Goal: Task Accomplishment & Management: Use online tool/utility

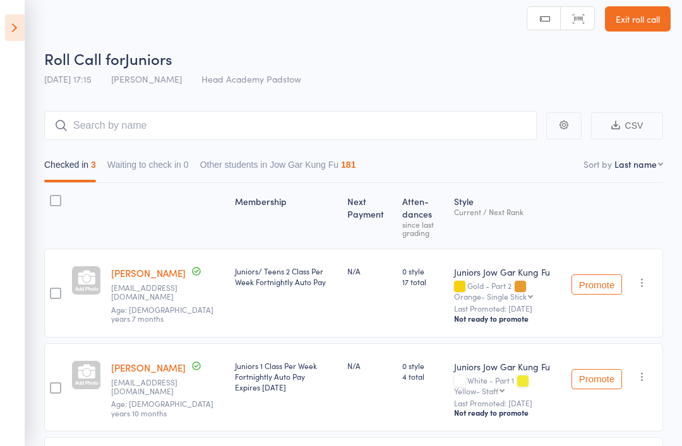
scroll to position [1, 0]
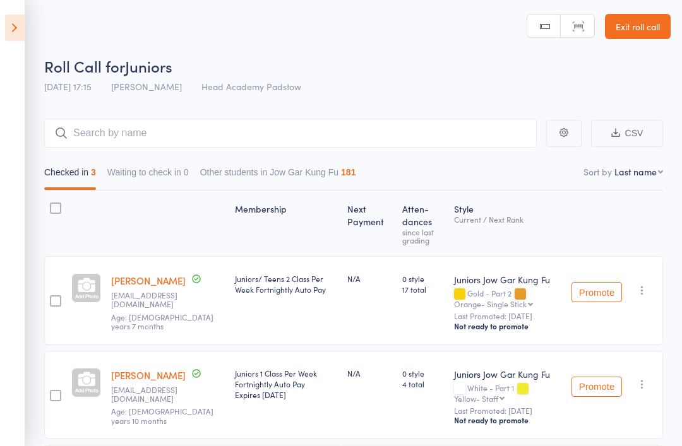
click at [643, 37] on link "Exit roll call" at bounding box center [638, 26] width 66 height 25
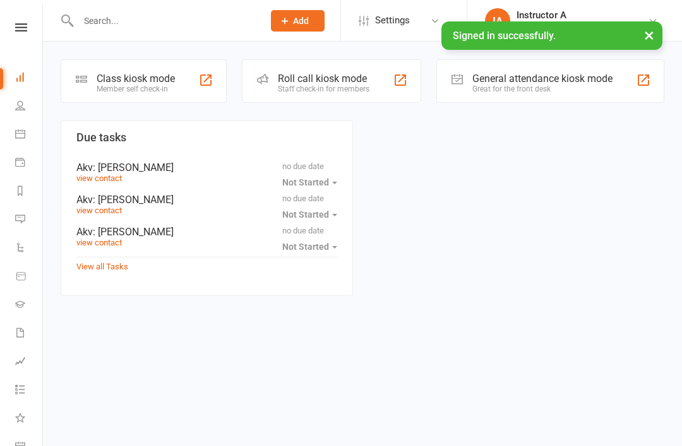
click at [207, 28] on input "text" at bounding box center [164, 21] width 180 height 18
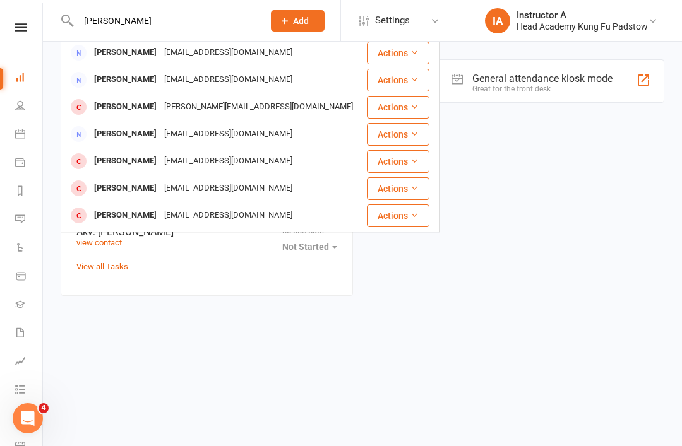
scroll to position [54, 0]
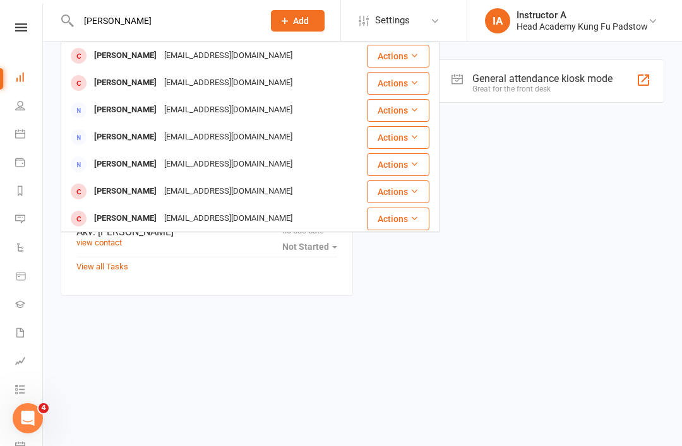
type input "Andre vod"
click at [184, 56] on div "gerganavolv@gmail.com" at bounding box center [228, 56] width 136 height 18
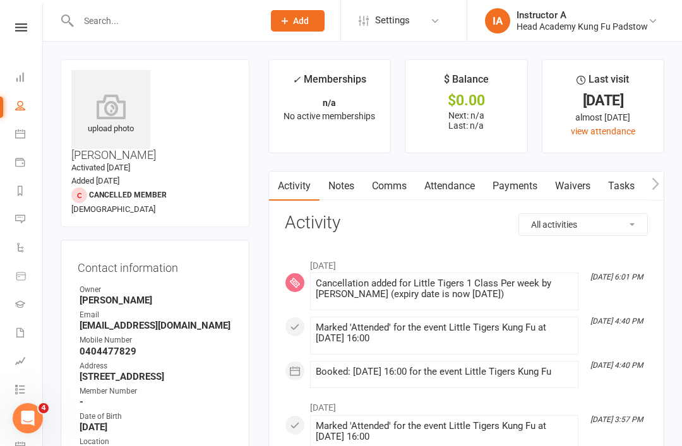
click at [429, 198] on link "Attendance" at bounding box center [449, 186] width 68 height 29
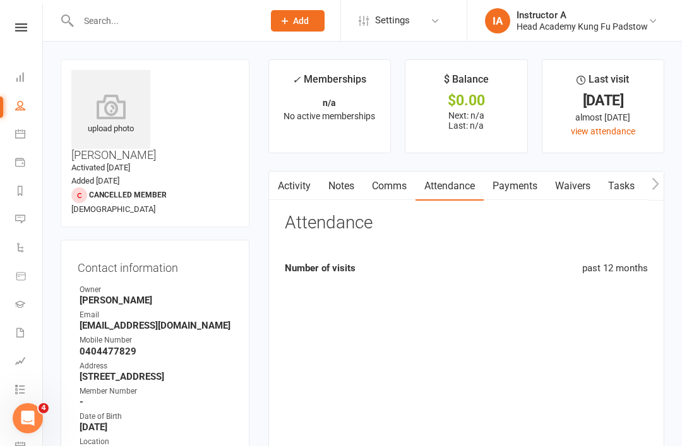
click at [498, 193] on link "Payments" at bounding box center [514, 186] width 62 height 29
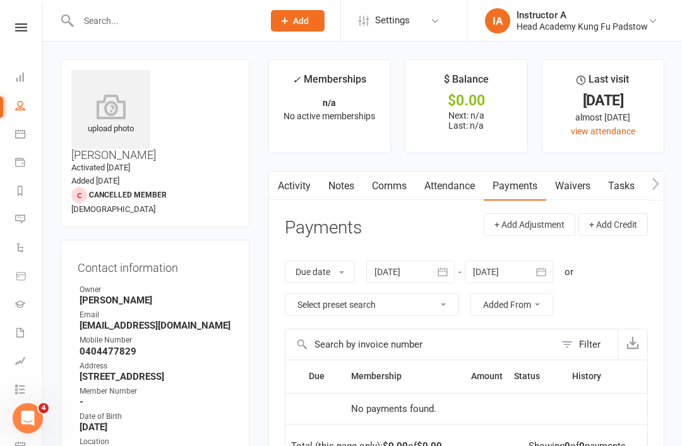
click at [553, 198] on link "Waivers" at bounding box center [572, 186] width 53 height 29
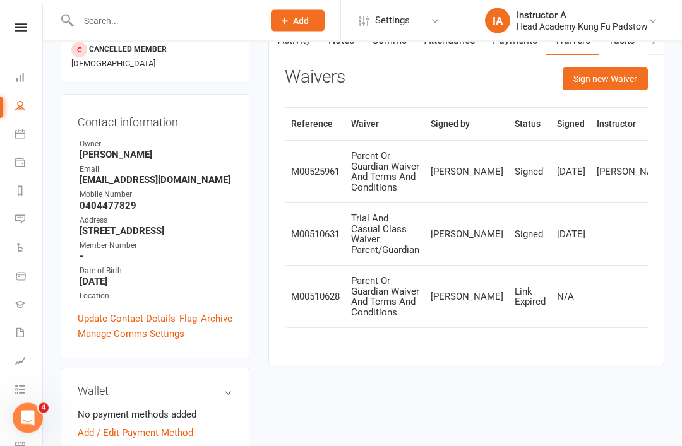
scroll to position [146, 0]
click at [165, 425] on link "Add / Edit Payment Method" at bounding box center [135, 432] width 115 height 15
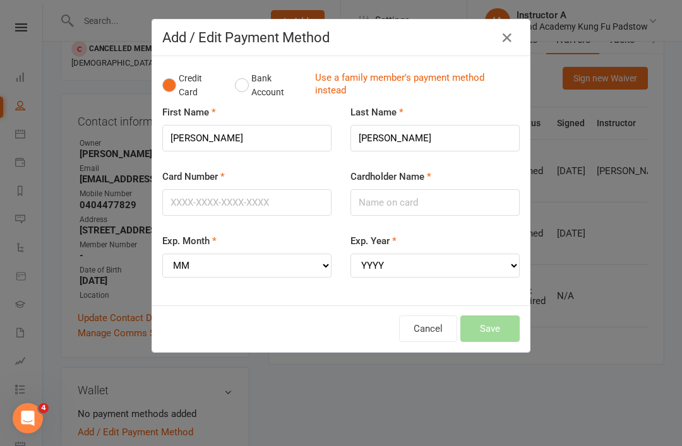
click at [499, 42] on icon "button" at bounding box center [506, 37] width 15 height 15
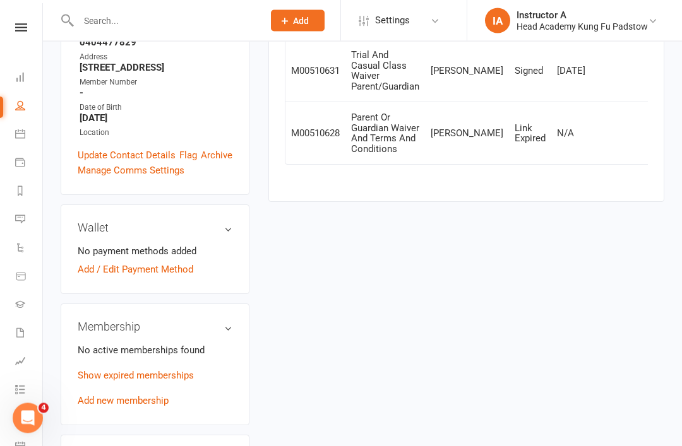
scroll to position [309, 0]
click at [155, 370] on link "Show expired memberships" at bounding box center [136, 375] width 116 height 11
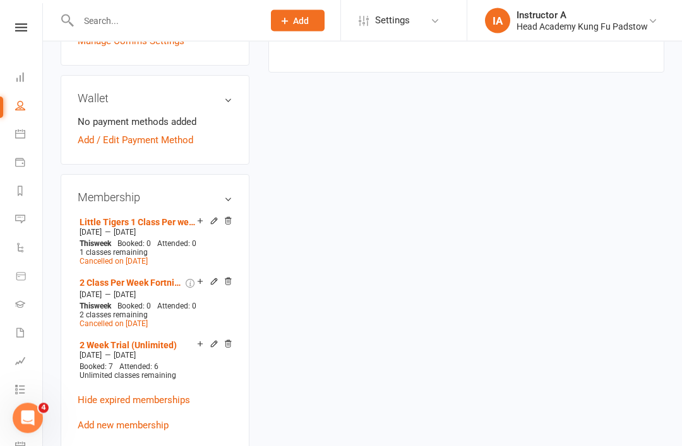
scroll to position [422, 0]
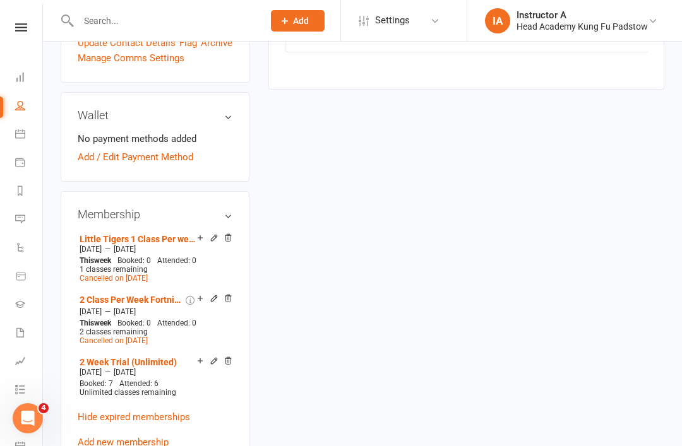
click at [131, 437] on link "Add new membership" at bounding box center [123, 442] width 91 height 11
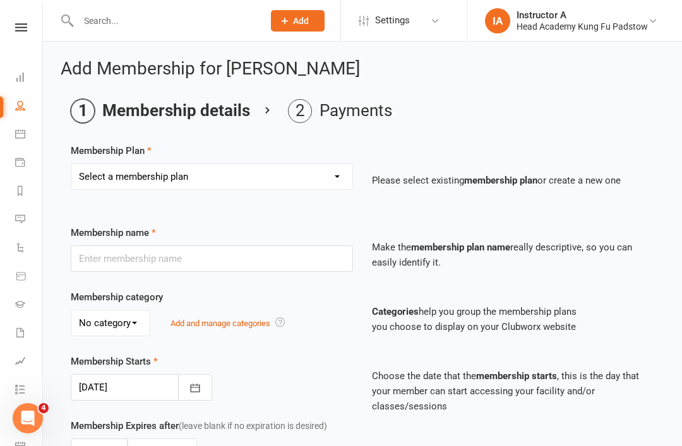
click at [26, 27] on icon at bounding box center [21, 27] width 12 height 8
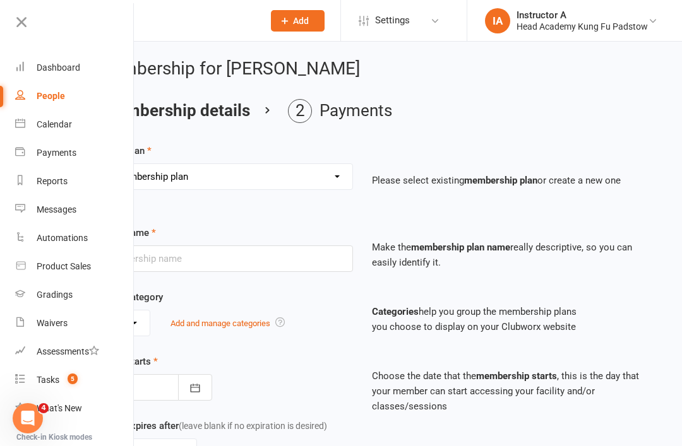
click at [62, 70] on div "Dashboard" at bounding box center [59, 67] width 44 height 10
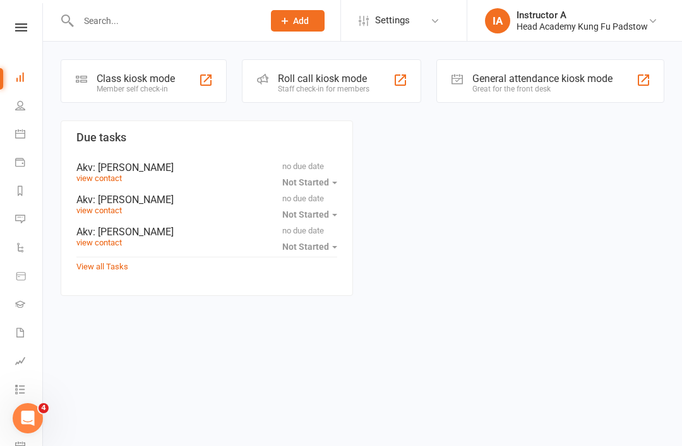
click at [349, 89] on div "Staff check-in for members" at bounding box center [324, 89] width 92 height 9
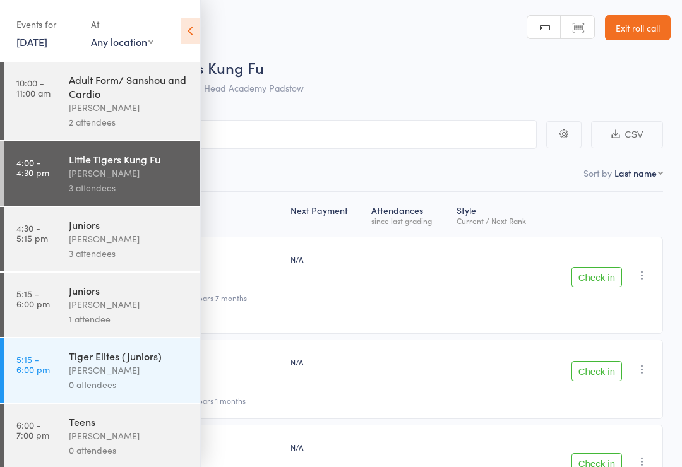
click at [32, 93] on time "10:00 - 11:00 am" at bounding box center [33, 88] width 34 height 20
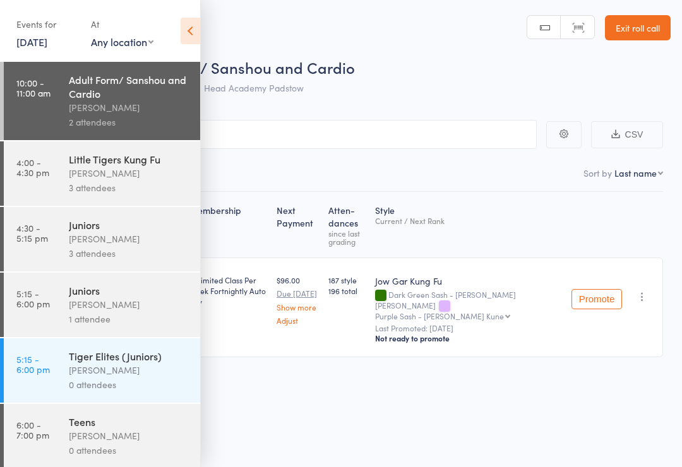
click at [180, 35] on icon at bounding box center [190, 31] width 20 height 27
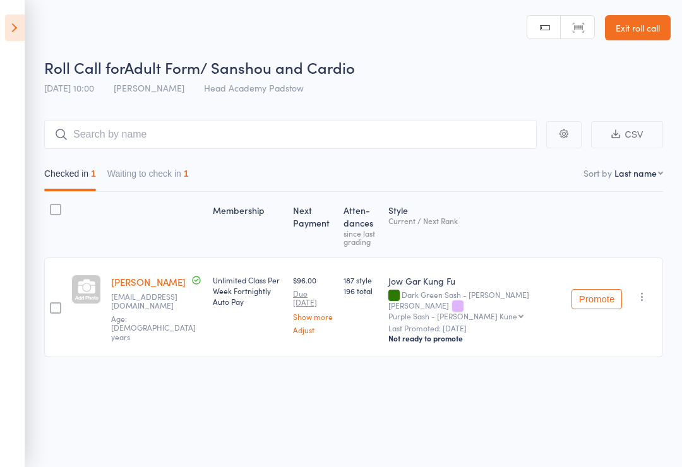
click at [6, 30] on icon at bounding box center [15, 28] width 20 height 27
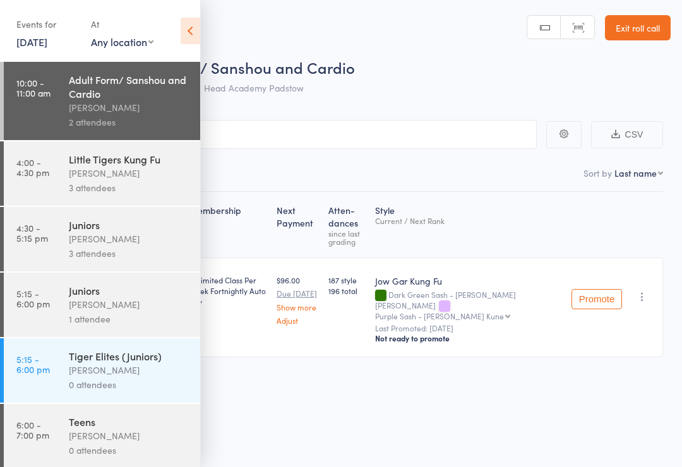
click at [37, 189] on link "4:00 - 4:30 pm Little Tigers Kung Fu James Agius 3 attendees" at bounding box center [102, 173] width 196 height 64
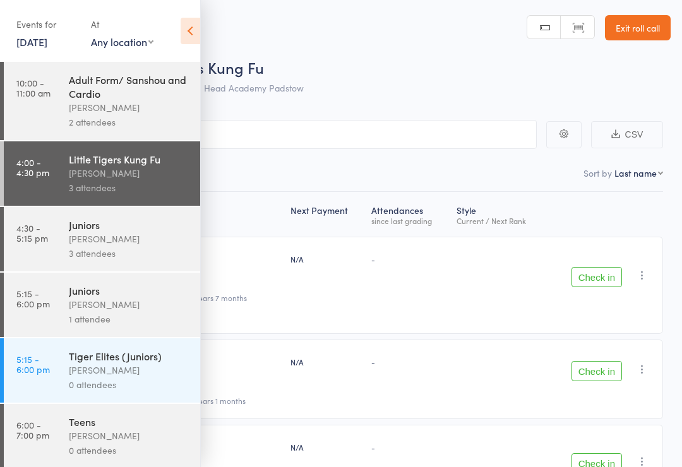
click at [186, 30] on icon at bounding box center [190, 31] width 20 height 27
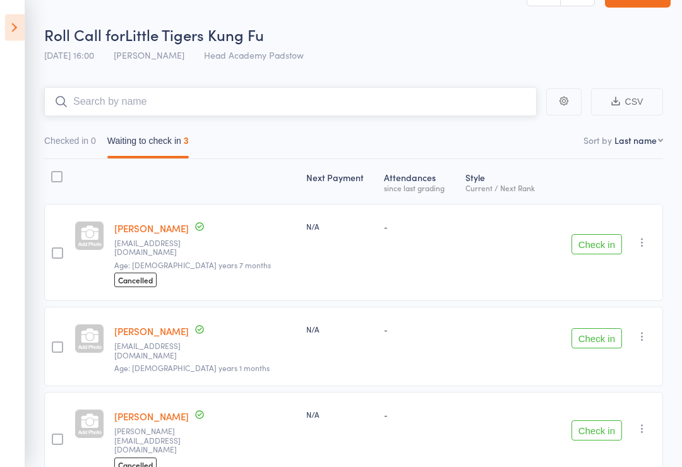
click at [101, 108] on input "search" at bounding box center [290, 102] width 492 height 29
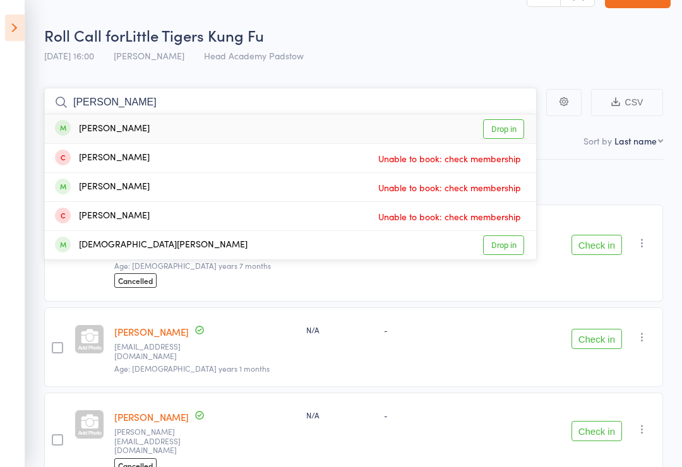
type input "Holly"
click at [80, 124] on div "[PERSON_NAME]" at bounding box center [102, 129] width 95 height 15
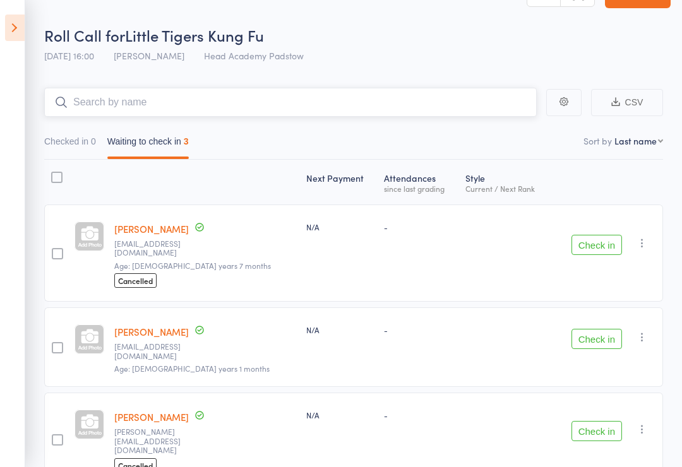
click at [85, 97] on input "search" at bounding box center [290, 102] width 492 height 29
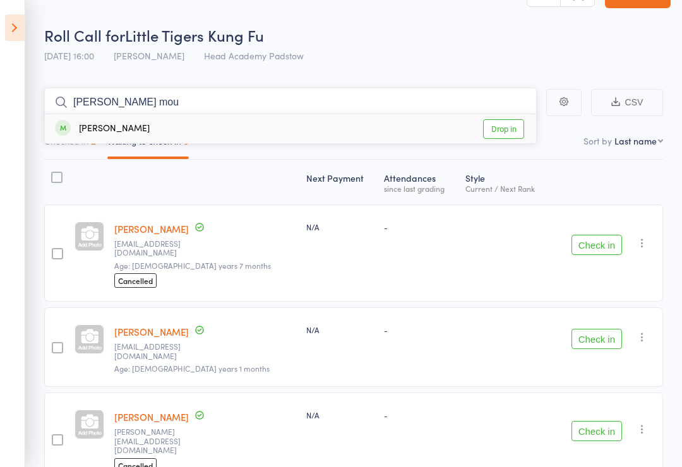
type input "Byron mou"
click at [78, 129] on div "Byron Moussa" at bounding box center [102, 129] width 95 height 15
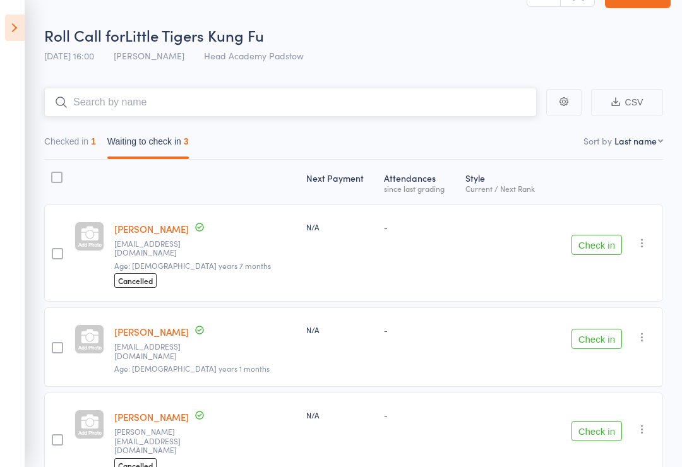
click at [107, 99] on input "search" at bounding box center [290, 102] width 492 height 29
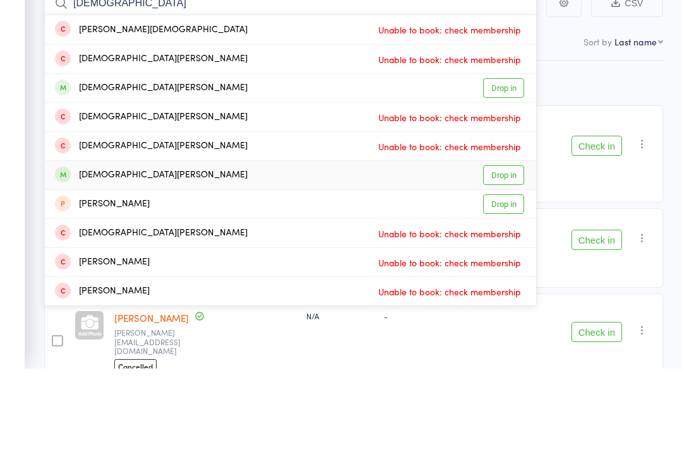
type input "Christian"
click at [94, 267] on div "Christian Kotsapas" at bounding box center [151, 274] width 192 height 15
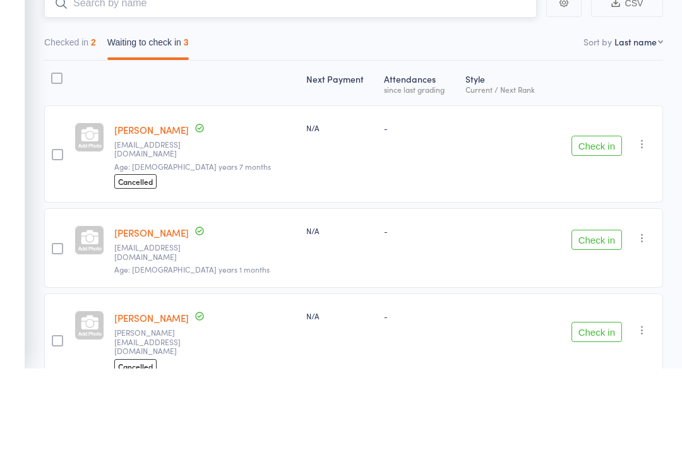
scroll to position [56, 0]
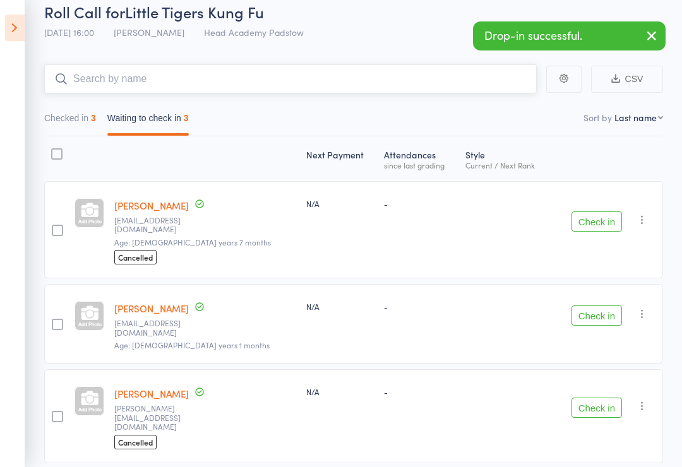
click at [89, 80] on input "search" at bounding box center [290, 78] width 492 height 29
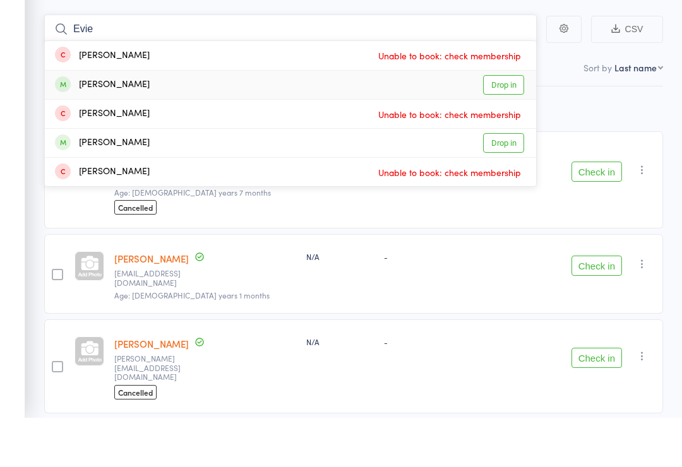
type input "Evie"
click at [79, 127] on div "Evie Al Butros" at bounding box center [102, 134] width 95 height 15
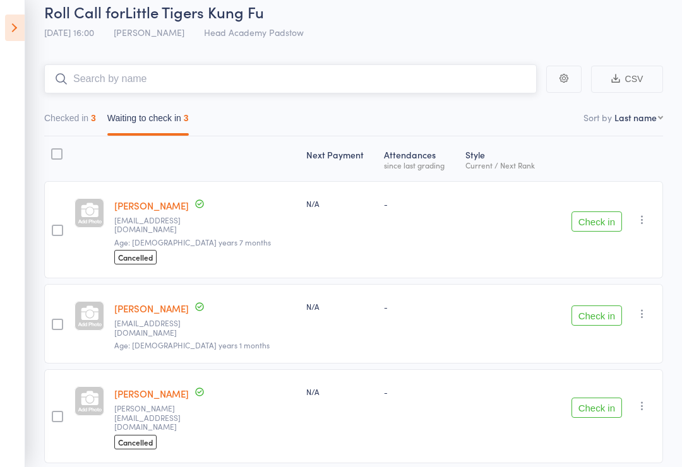
click at [81, 78] on input "search" at bounding box center [290, 78] width 492 height 29
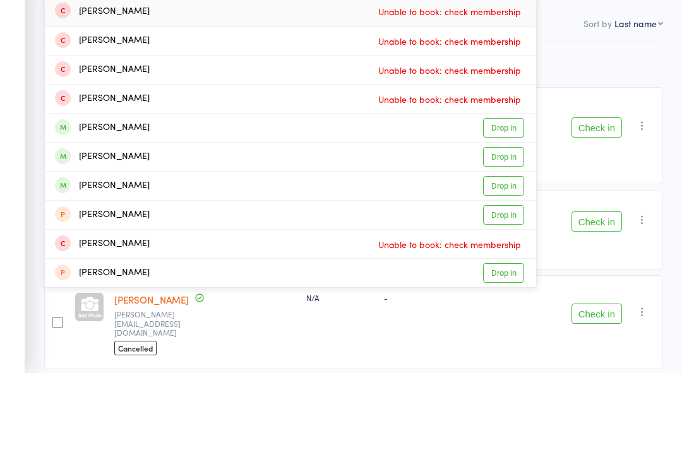
type input "Charlie"
click at [76, 215] on div "[PERSON_NAME]" at bounding box center [102, 222] width 95 height 15
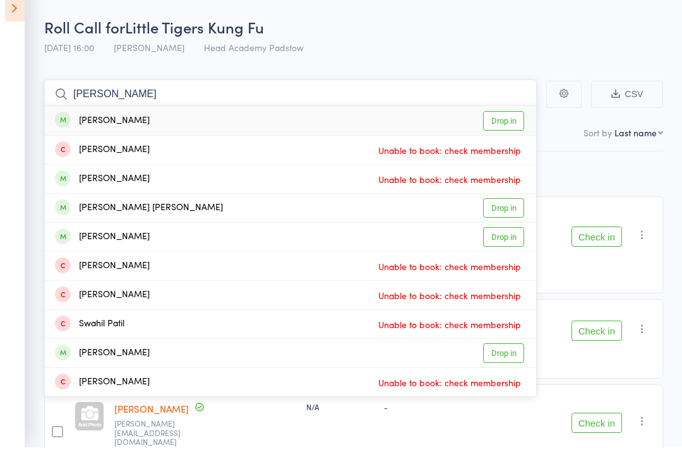
scroll to position [40, 0]
type input "Patrick"
click at [523, 114] on link "Drop in" at bounding box center [503, 121] width 41 height 20
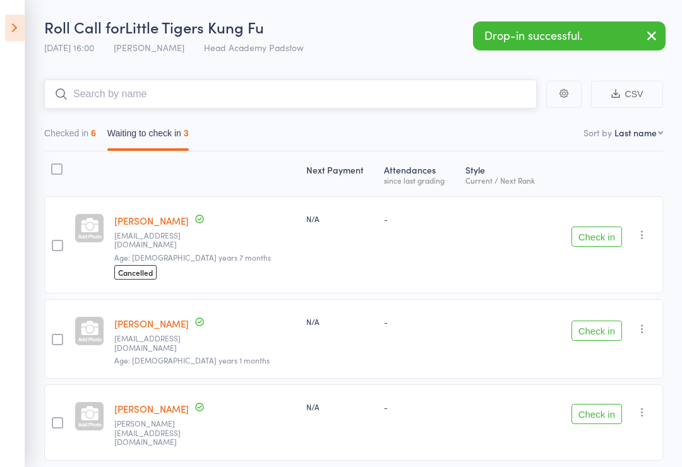
click at [112, 105] on input "search" at bounding box center [290, 94] width 492 height 29
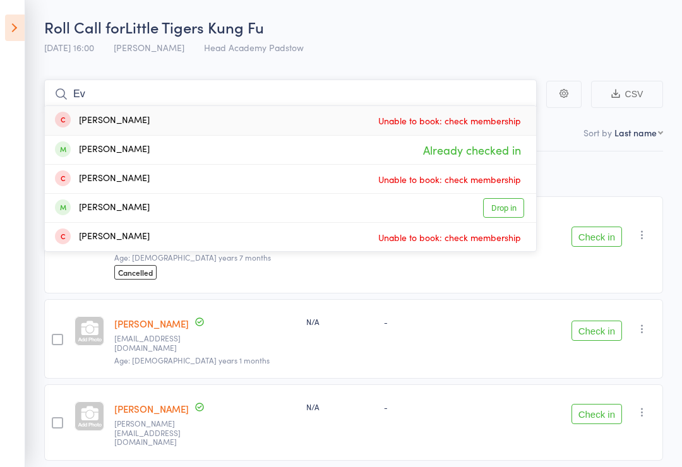
type input "E"
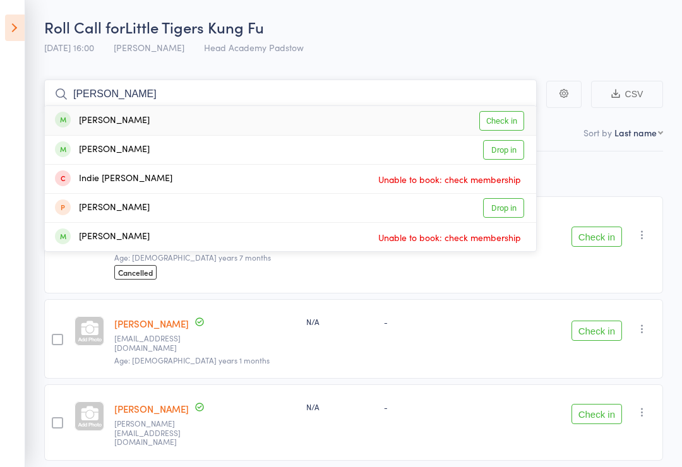
type input "Khoda"
click at [90, 117] on div "Khoda Munoz" at bounding box center [102, 121] width 95 height 15
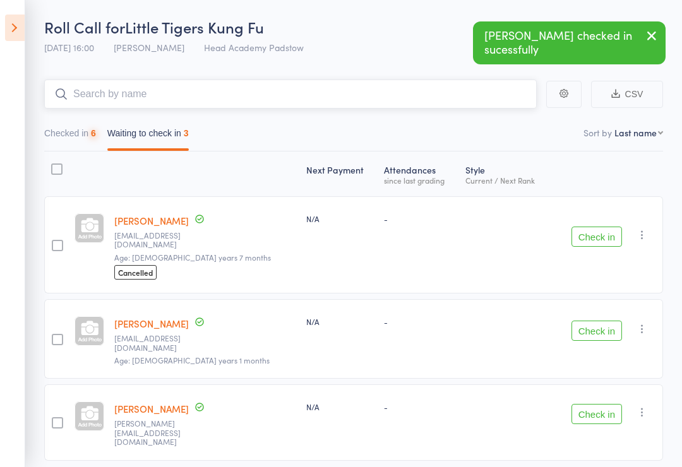
scroll to position [9, 0]
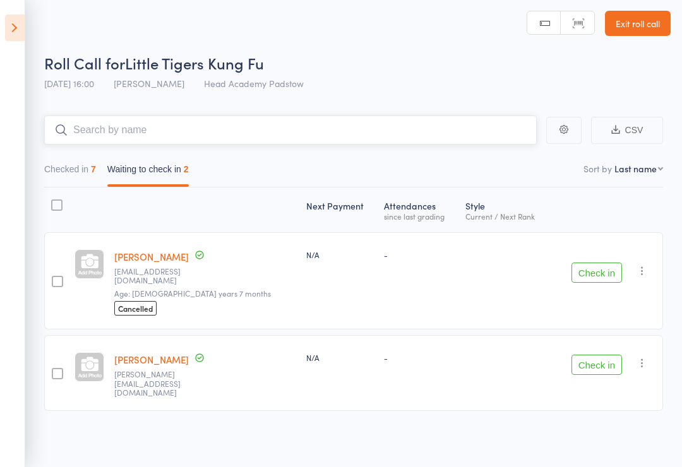
click at [255, 124] on input "search" at bounding box center [290, 129] width 492 height 29
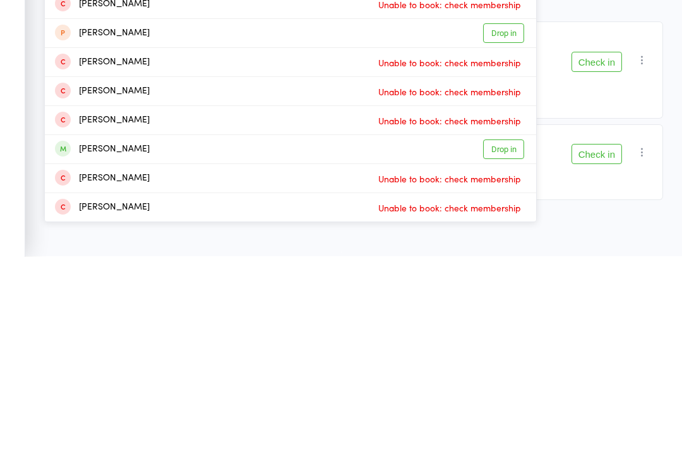
type input "Joshua"
click at [503, 350] on link "Drop in" at bounding box center [503, 360] width 41 height 20
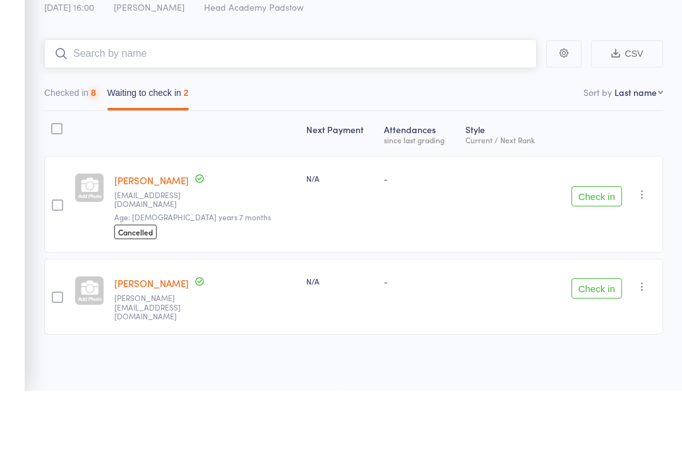
scroll to position [0, 0]
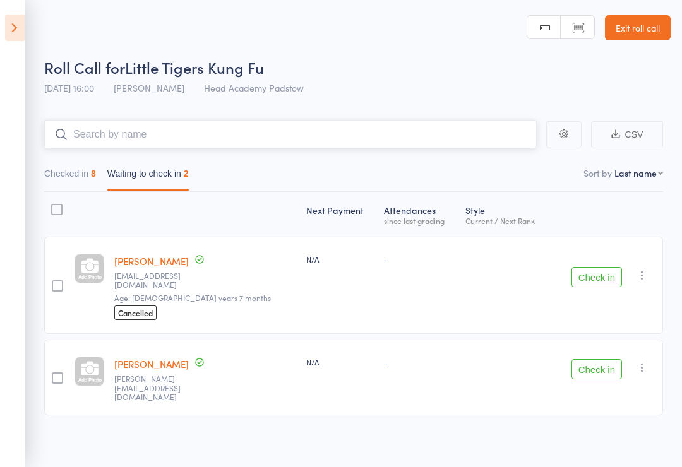
click at [277, 126] on input "search" at bounding box center [290, 134] width 492 height 29
click at [286, 132] on input "search" at bounding box center [290, 134] width 492 height 29
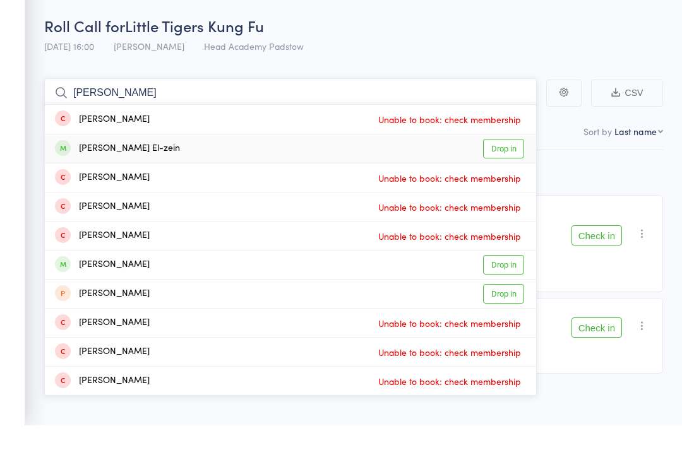
type input "Medina"
click at [517, 180] on link "Drop in" at bounding box center [503, 190] width 41 height 20
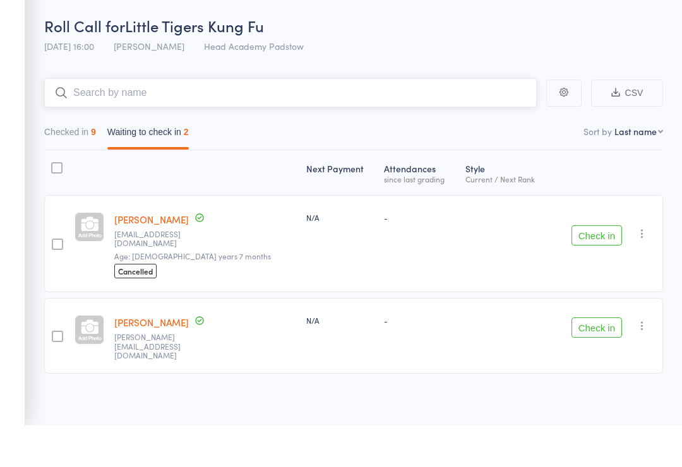
click at [415, 120] on input "search" at bounding box center [290, 134] width 492 height 29
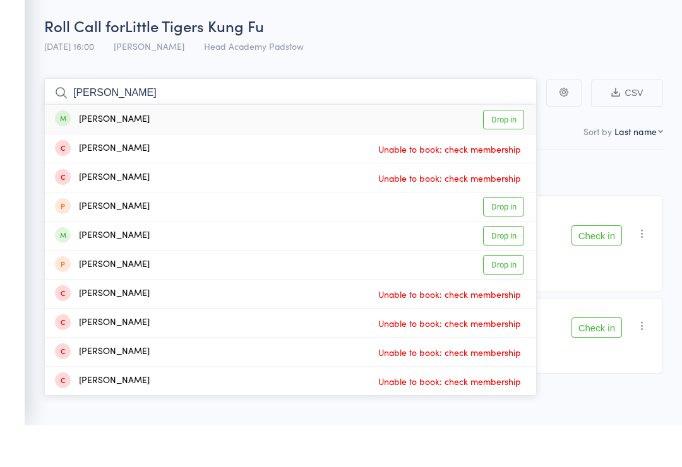
type input "Noah"
click at [511, 151] on link "Drop in" at bounding box center [503, 161] width 41 height 20
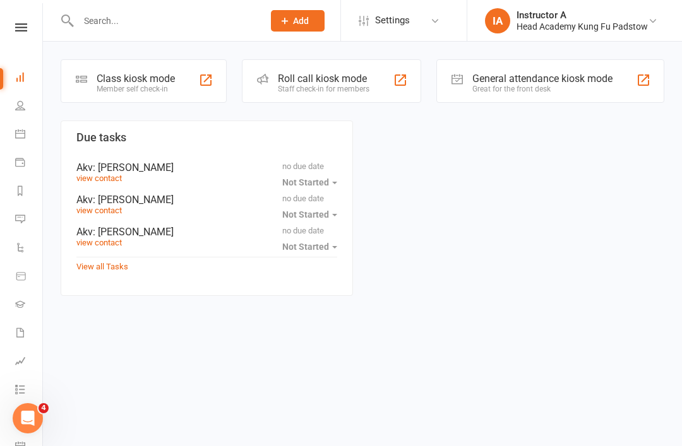
click at [344, 76] on div "Roll call kiosk mode" at bounding box center [324, 79] width 92 height 12
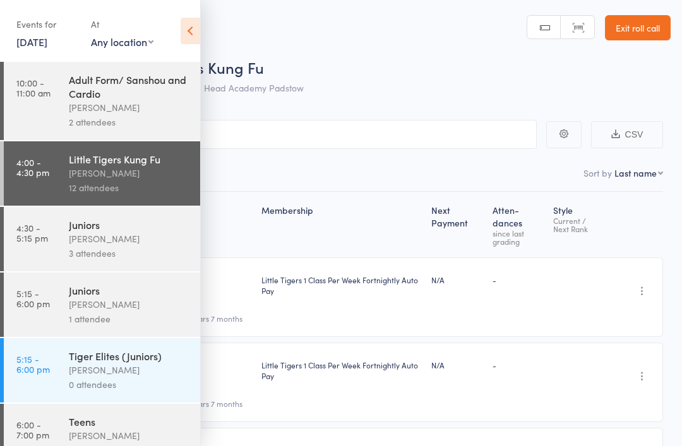
click at [634, 35] on link "Exit roll call" at bounding box center [638, 27] width 66 height 25
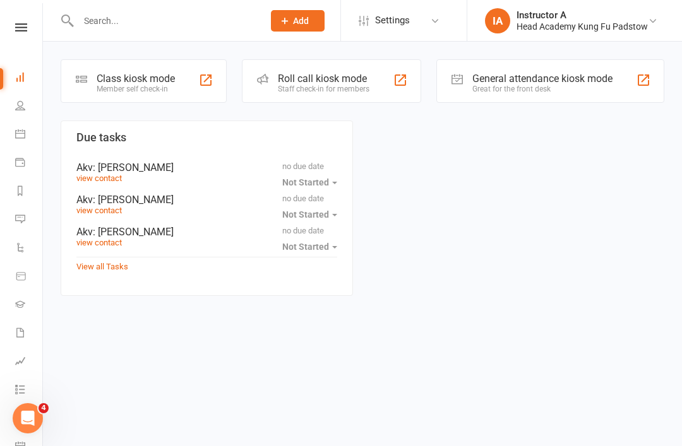
click at [97, 22] on input "text" at bounding box center [164, 21] width 180 height 18
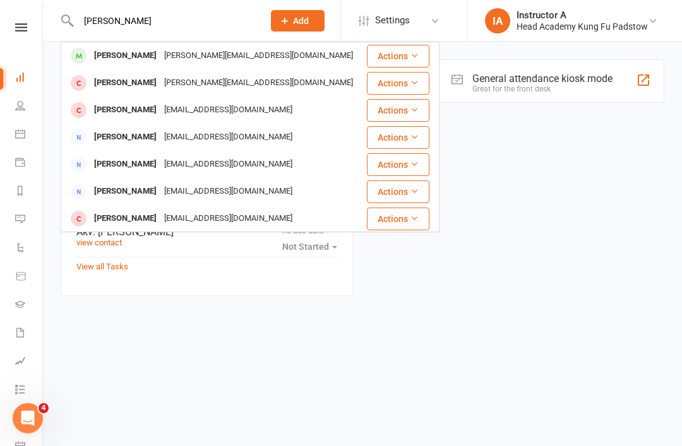
type input "[PERSON_NAME]"
click at [118, 52] on div "[PERSON_NAME]" at bounding box center [125, 56] width 70 height 18
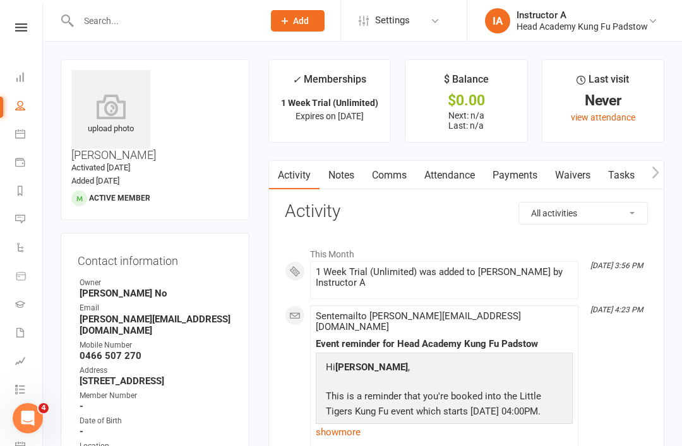
click at [517, 182] on link "Payments" at bounding box center [514, 175] width 62 height 29
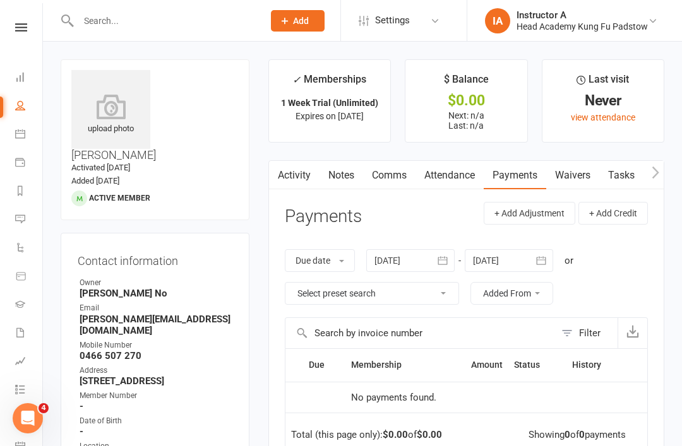
click at [459, 177] on link "Attendance" at bounding box center [449, 175] width 68 height 29
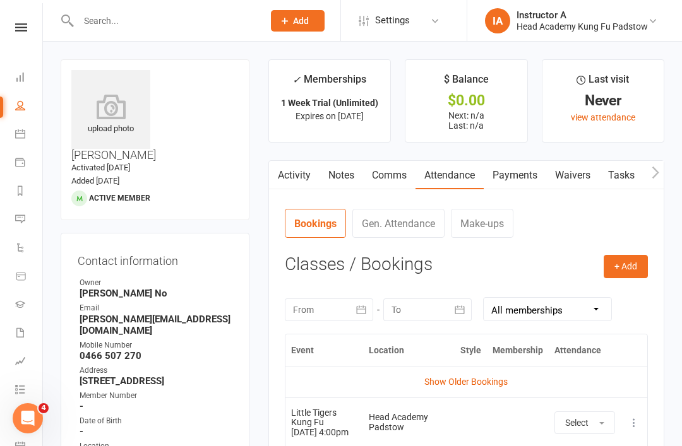
click at [523, 175] on link "Payments" at bounding box center [514, 175] width 62 height 29
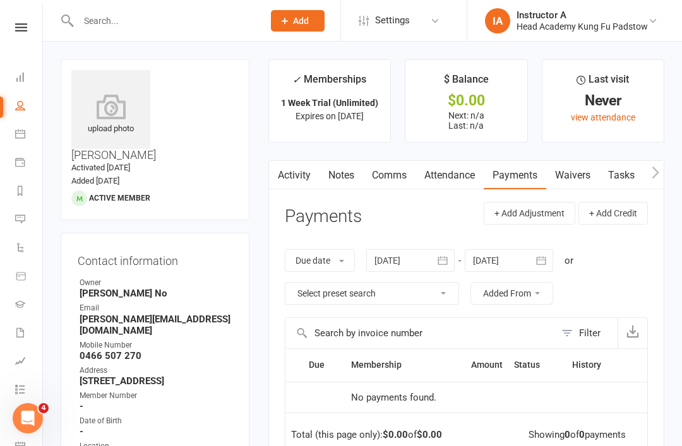
click at [573, 172] on link "Waivers" at bounding box center [572, 175] width 53 height 29
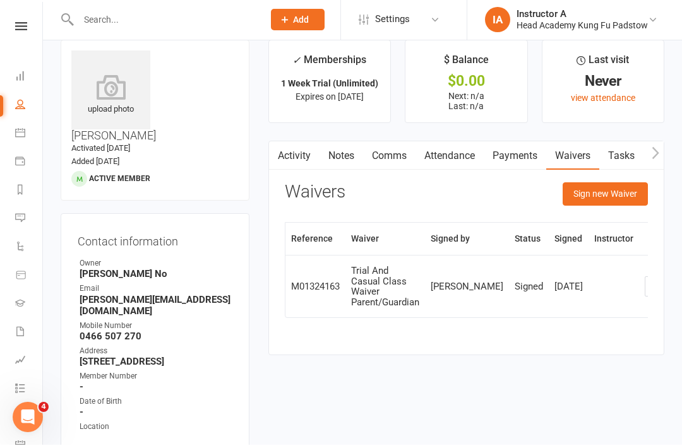
scroll to position [20, 0]
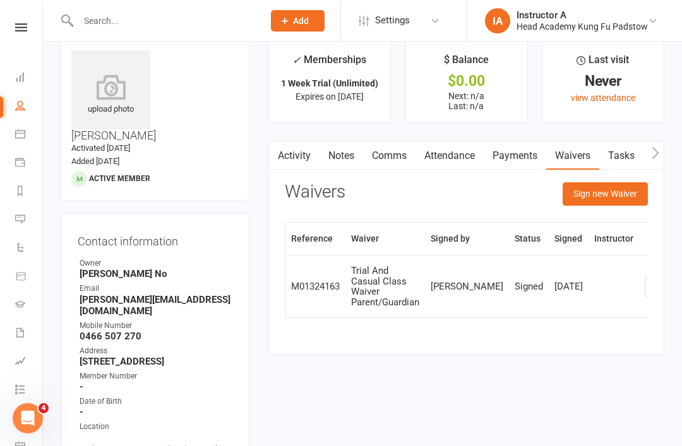
click at [131, 36] on div at bounding box center [158, 20] width 194 height 41
click at [18, 30] on icon at bounding box center [21, 27] width 12 height 8
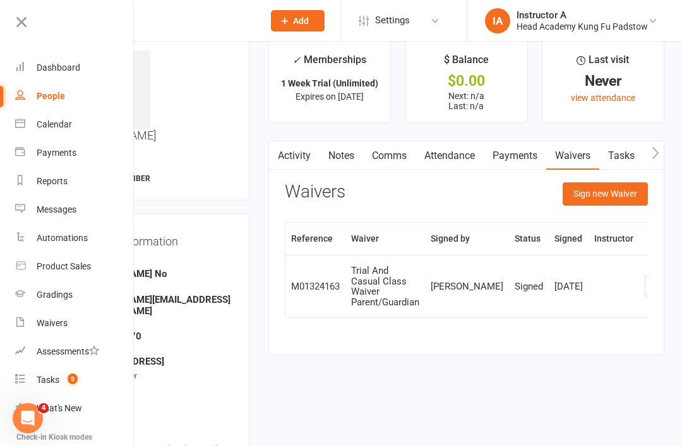
click at [37, 66] on div "Dashboard" at bounding box center [59, 67] width 44 height 10
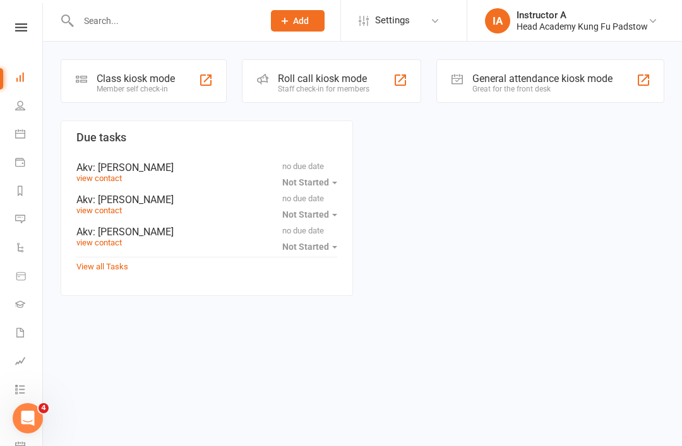
click at [265, 93] on div "Roll call kiosk mode Staff check-in for members" at bounding box center [331, 81] width 179 height 44
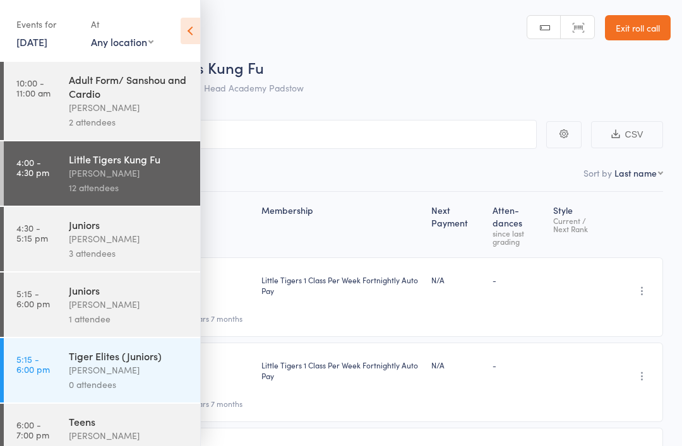
click at [35, 242] on time "4:30 - 5:15 pm" at bounding box center [32, 233] width 32 height 20
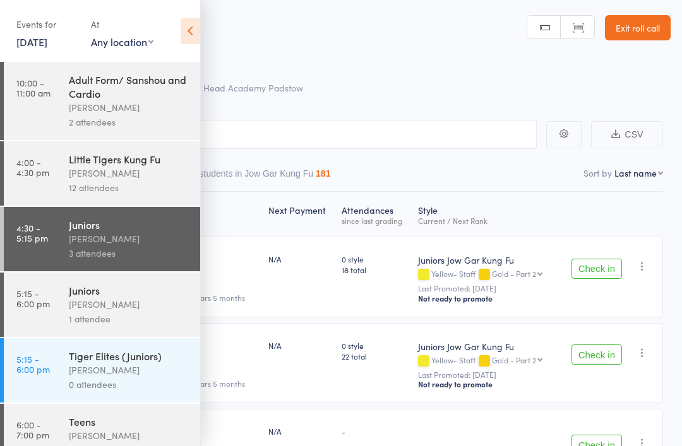
click at [192, 43] on icon at bounding box center [190, 31] width 20 height 27
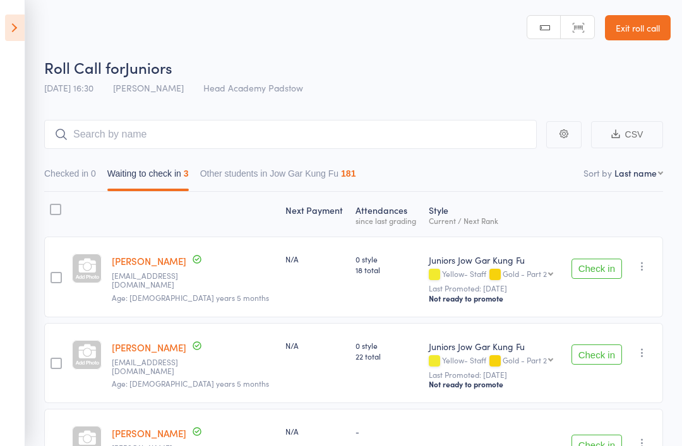
click at [110, 116] on main "CSV Checked in 0 Waiting to check in 3 Other students in Jow Gar Kung Fu 181 So…" at bounding box center [341, 327] width 682 height 453
click at [27, 3] on header "Roll Call for Juniors 12 Aug 16:30 James Agius Head Academy Padstow Manual sear…" at bounding box center [341, 50] width 682 height 101
click at [7, 18] on icon at bounding box center [15, 28] width 20 height 27
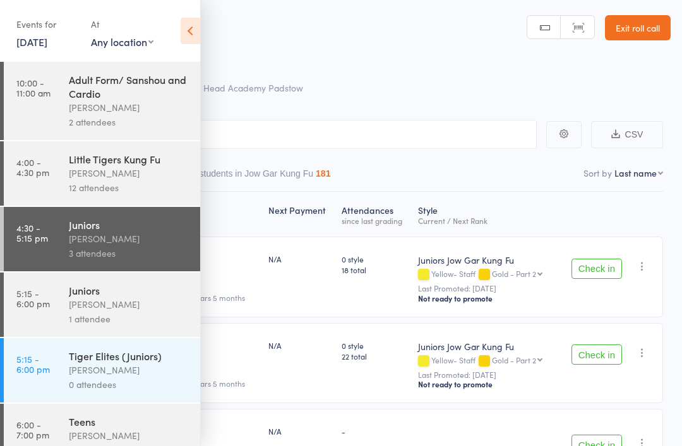
click at [61, 165] on link "4:00 - 4:30 pm Little Tigers Kung Fu James Agius 12 attendees" at bounding box center [102, 173] width 196 height 64
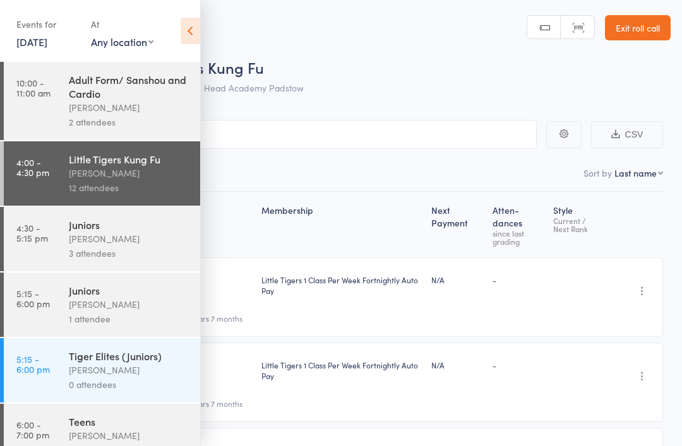
click at [221, 28] on header "Roll Call for Little Tigers Kung Fu 12 Aug 16:00 James Agius Head Academy Padst…" at bounding box center [341, 50] width 682 height 101
click at [182, 44] on icon at bounding box center [190, 31] width 20 height 27
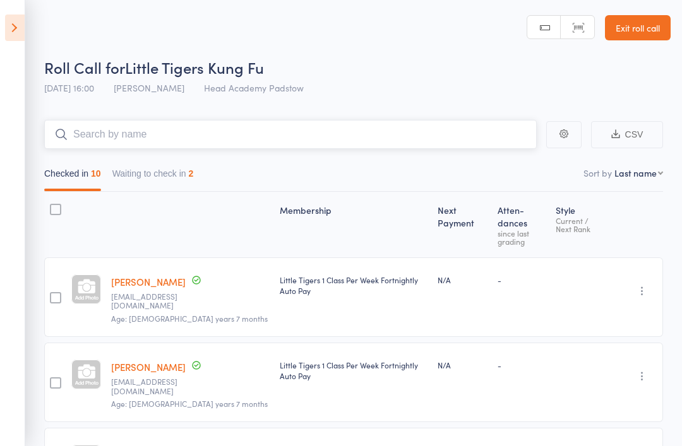
click at [106, 140] on input "search" at bounding box center [290, 134] width 492 height 29
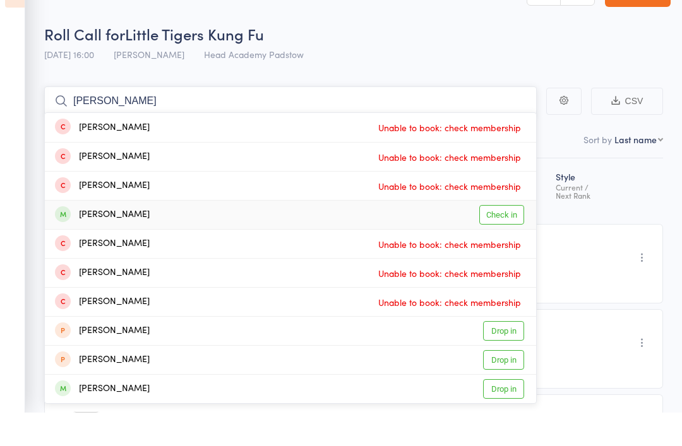
type input "Andre"
click at [75, 241] on div "Andre Vodounou" at bounding box center [102, 248] width 95 height 15
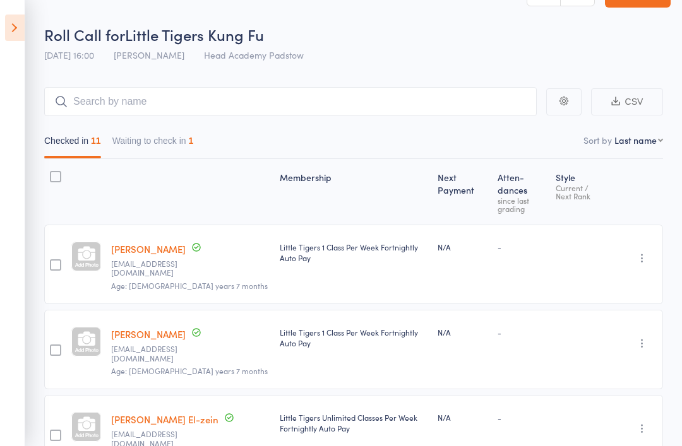
scroll to position [30, 0]
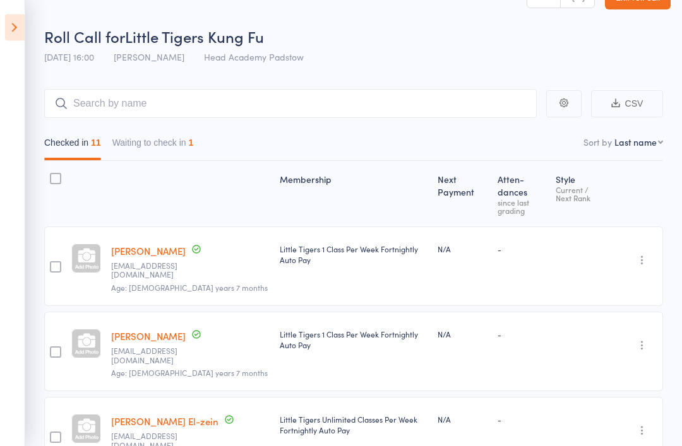
click at [20, 17] on icon at bounding box center [15, 28] width 20 height 27
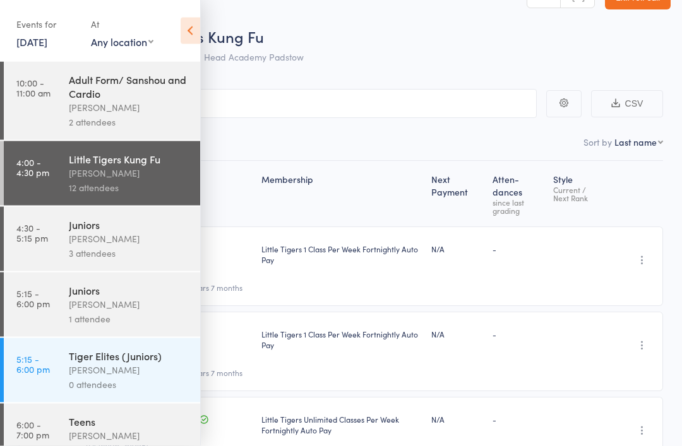
scroll to position [31, 0]
click at [68, 237] on link "4:30 - 5:15 pm Juniors James Agius 3 attendees" at bounding box center [102, 239] width 196 height 64
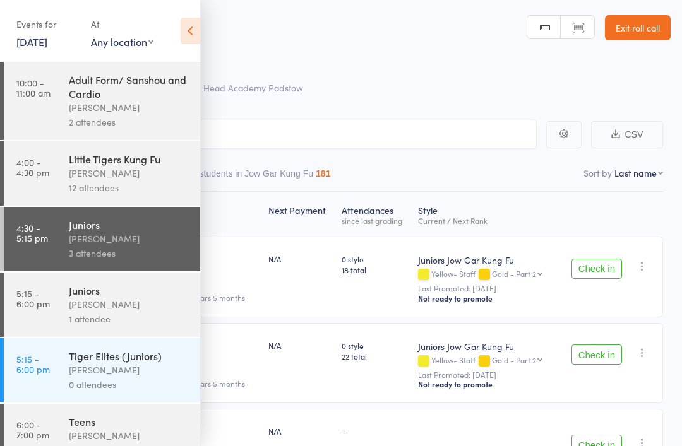
click at [194, 27] on icon at bounding box center [190, 31] width 20 height 27
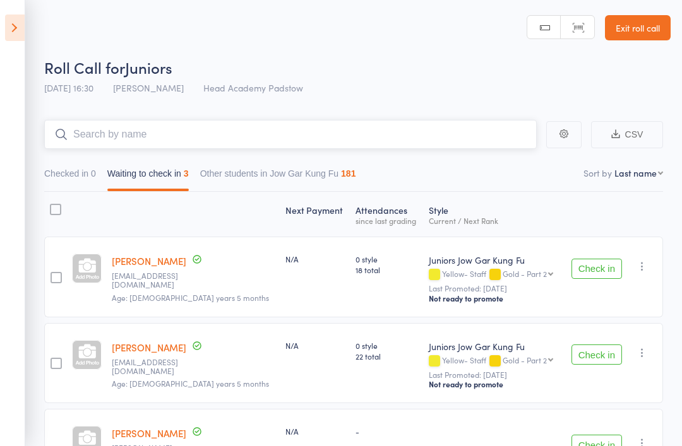
click at [128, 124] on input "search" at bounding box center [290, 134] width 492 height 29
type input "V"
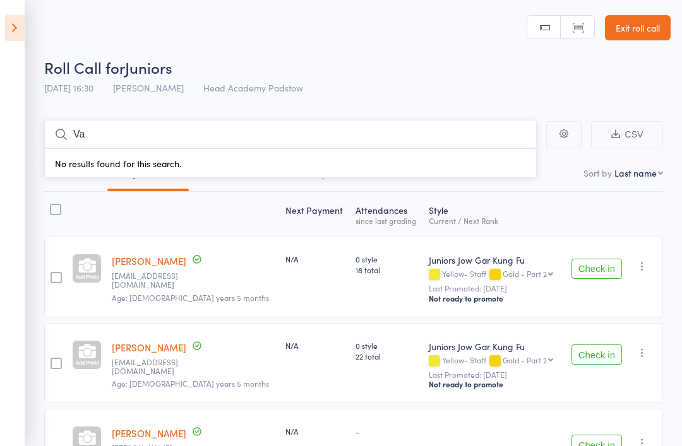
type input "V"
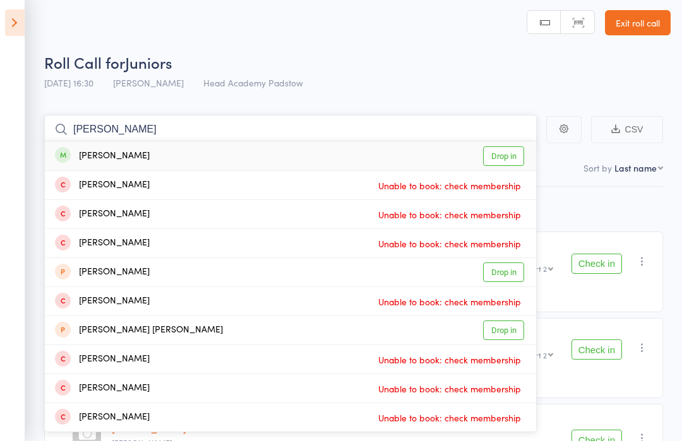
type input "Dani"
click at [499, 159] on link "Drop in" at bounding box center [503, 161] width 41 height 20
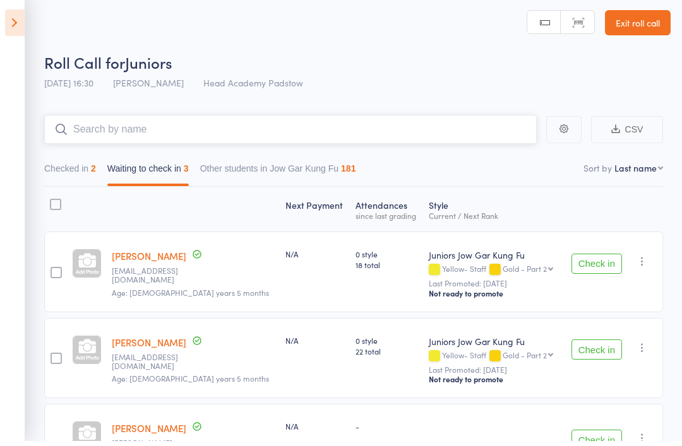
click at [76, 176] on button "Checked in 2" at bounding box center [70, 176] width 52 height 29
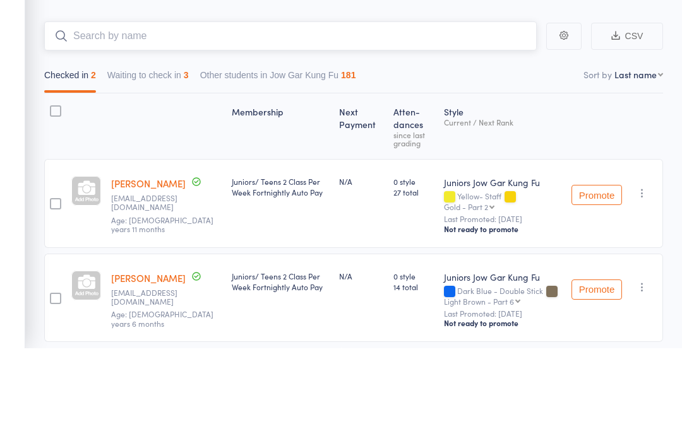
click at [184, 120] on input "search" at bounding box center [290, 134] width 492 height 29
type input "A"
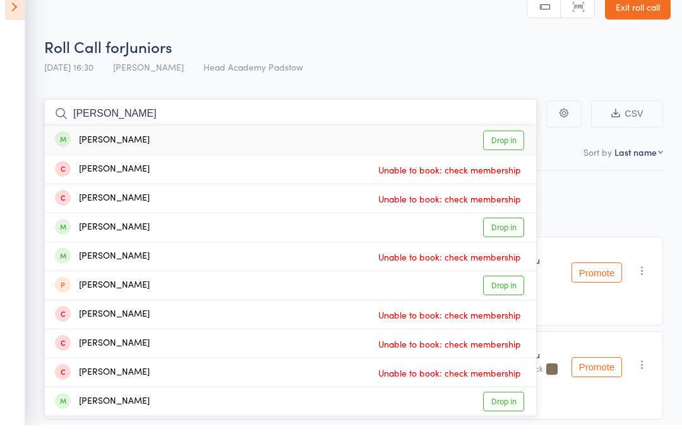
type input "William gar"
click at [496, 151] on link "Drop in" at bounding box center [503, 161] width 41 height 20
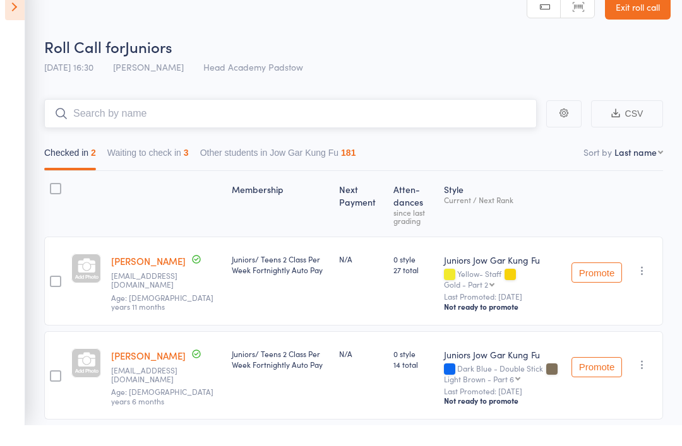
click at [405, 121] on input "search" at bounding box center [290, 134] width 492 height 29
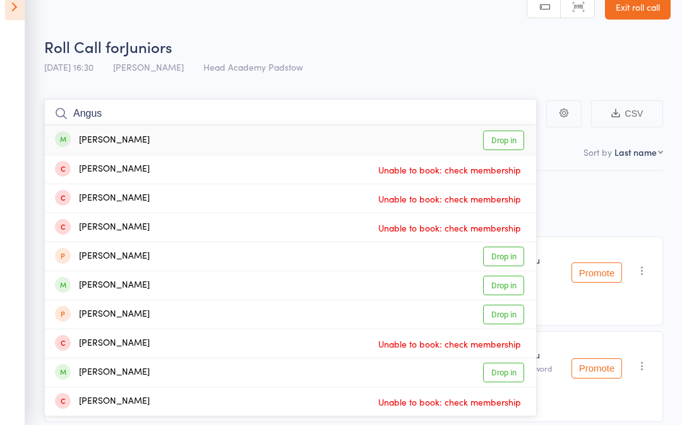
type input "Angus"
click at [488, 151] on link "Drop in" at bounding box center [503, 161] width 41 height 20
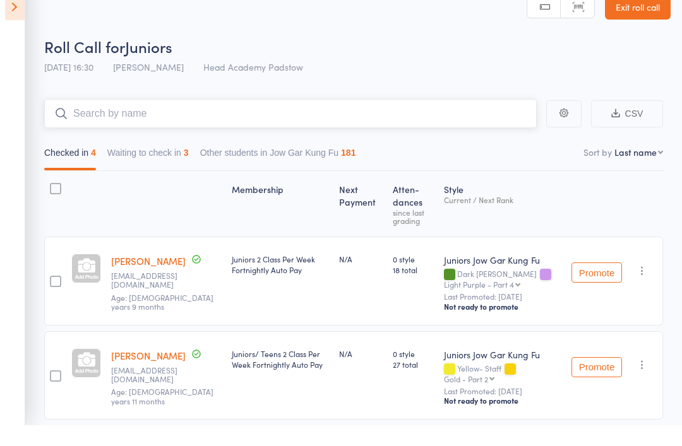
click at [179, 128] on input "search" at bounding box center [290, 134] width 492 height 29
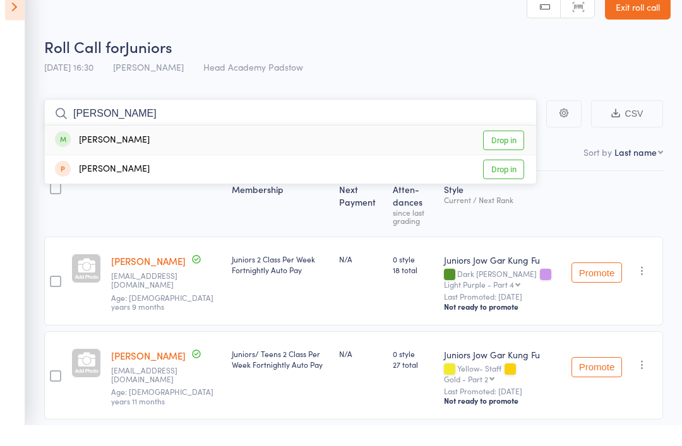
type input "Kevin"
click at [502, 151] on link "Drop in" at bounding box center [503, 161] width 41 height 20
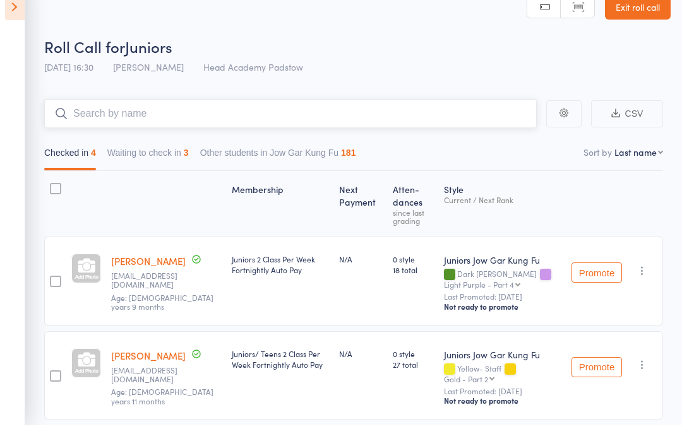
click at [437, 120] on input "search" at bounding box center [290, 134] width 492 height 29
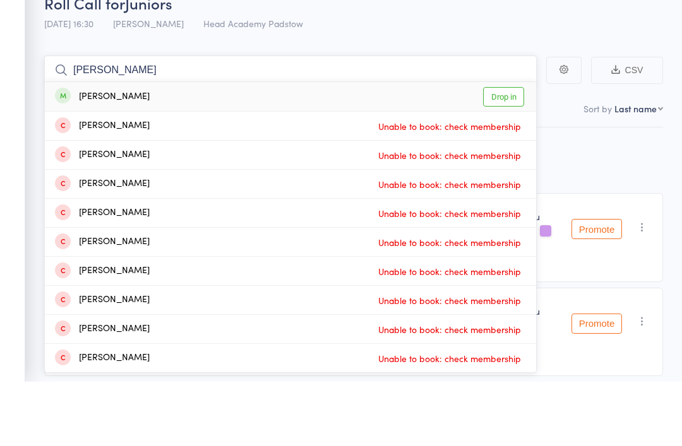
type input "Anthony"
click at [503, 151] on link "Drop in" at bounding box center [503, 161] width 41 height 20
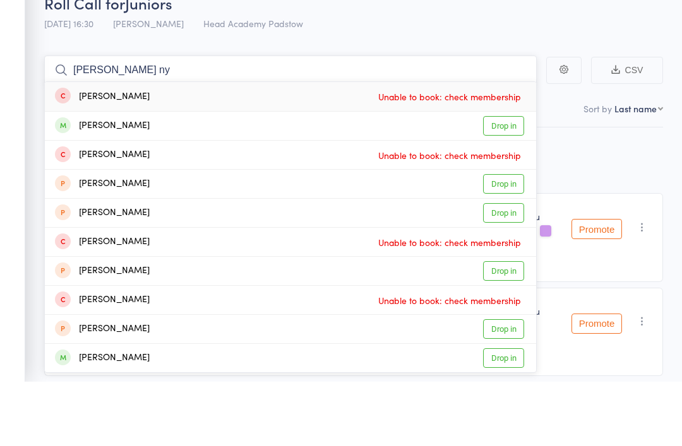
type input "James ny"
click at [495, 180] on link "Drop in" at bounding box center [503, 190] width 41 height 20
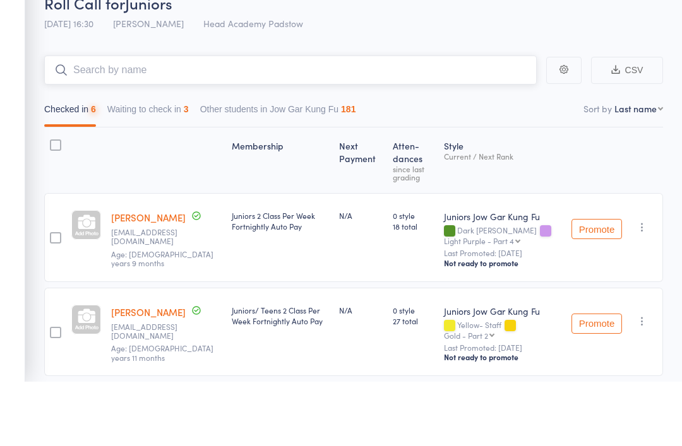
click at [405, 120] on input "search" at bounding box center [290, 134] width 492 height 29
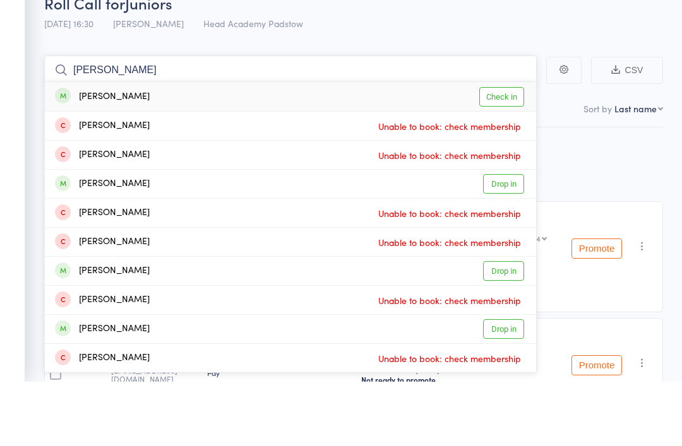
type input "Oliver boon"
click at [514, 151] on link "Check in" at bounding box center [501, 161] width 45 height 20
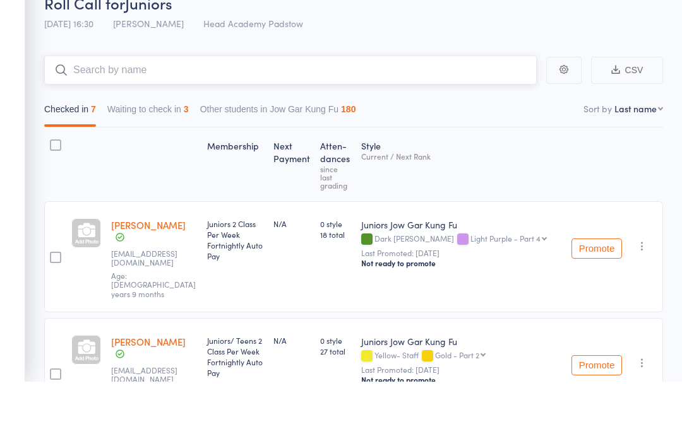
click at [495, 120] on input "search" at bounding box center [290, 134] width 492 height 29
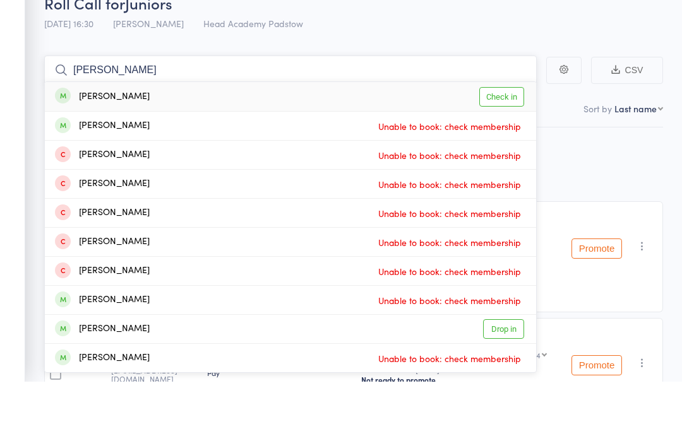
type input "Lucas boo"
click at [513, 151] on link "Check in" at bounding box center [501, 161] width 45 height 20
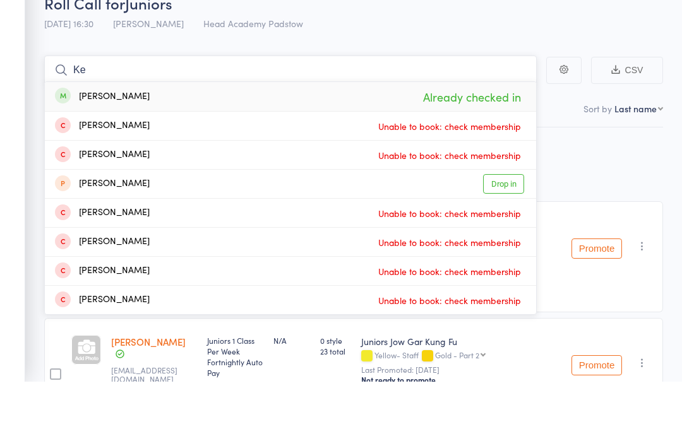
type input "K"
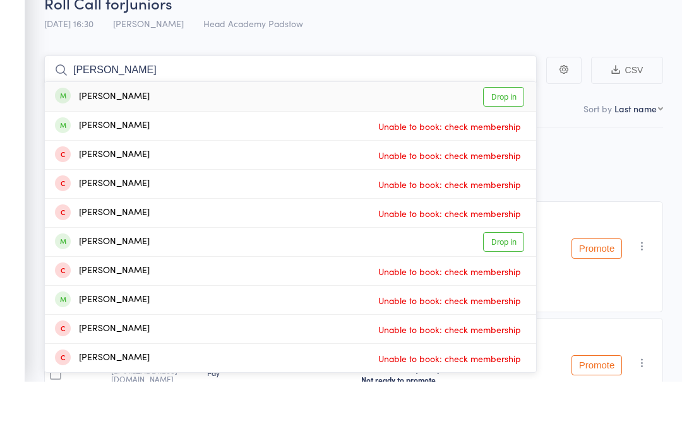
type input "George r zeng"
click at [500, 151] on link "Drop in" at bounding box center [503, 161] width 41 height 20
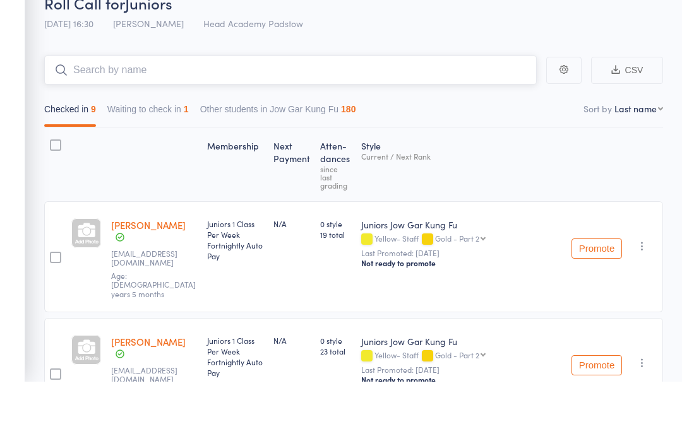
click at [498, 120] on input "search" at bounding box center [290, 134] width 492 height 29
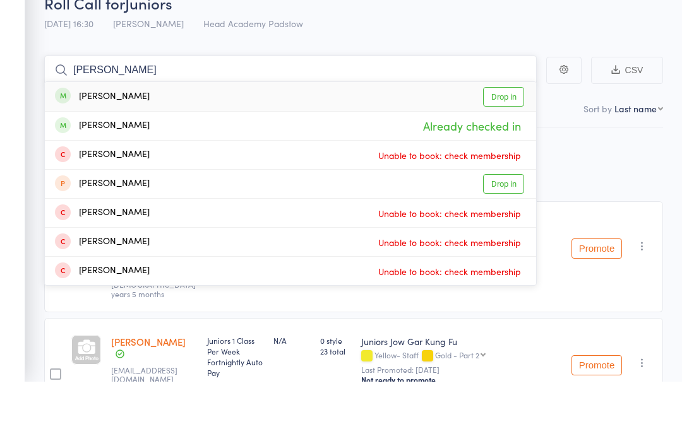
type input "Kathrine zeng"
click at [502, 151] on link "Drop in" at bounding box center [503, 161] width 41 height 20
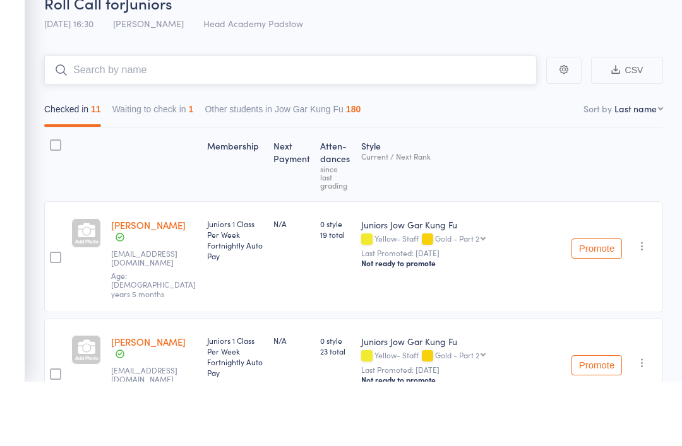
scroll to position [64, 0]
click at [97, 69] on input "search" at bounding box center [290, 70] width 492 height 29
type input "C"
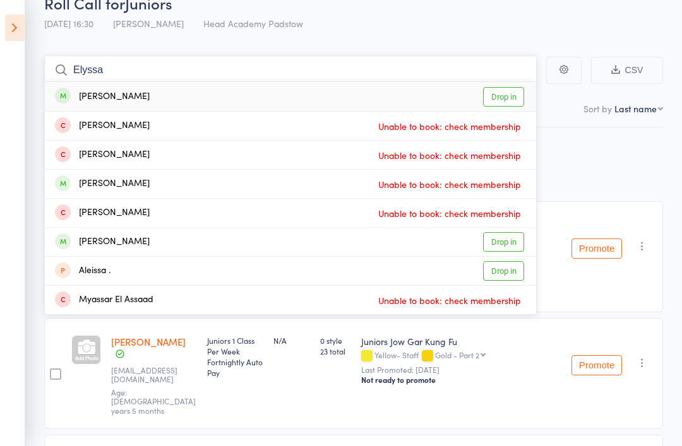
type input "Elyssa"
click at [494, 92] on link "Drop in" at bounding box center [503, 97] width 41 height 20
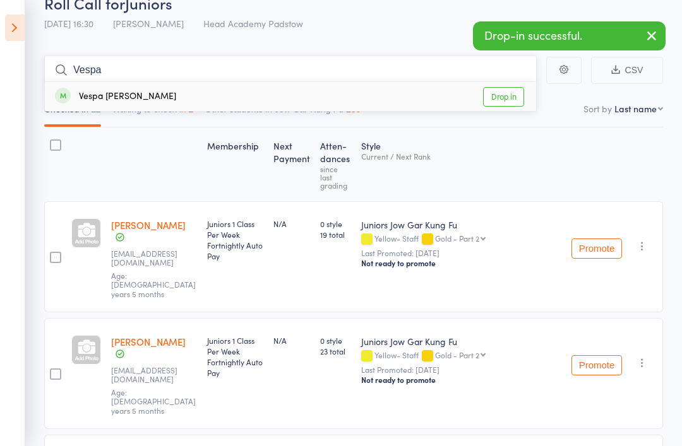
type input "Vespa"
click at [132, 96] on div "Vespa [PERSON_NAME]" at bounding box center [115, 97] width 121 height 15
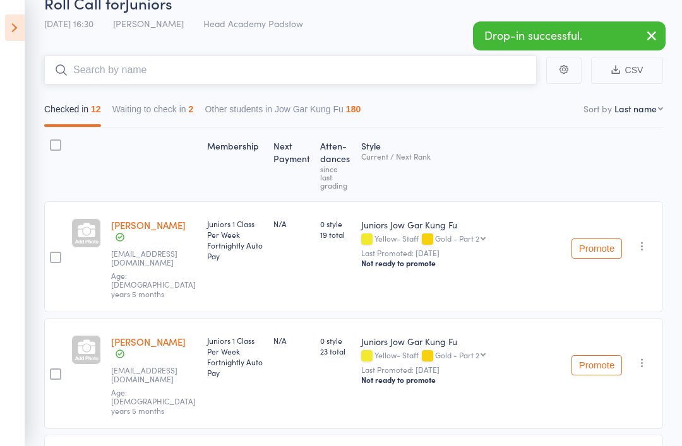
click at [100, 64] on input "search" at bounding box center [290, 70] width 492 height 29
type input "Jacob"
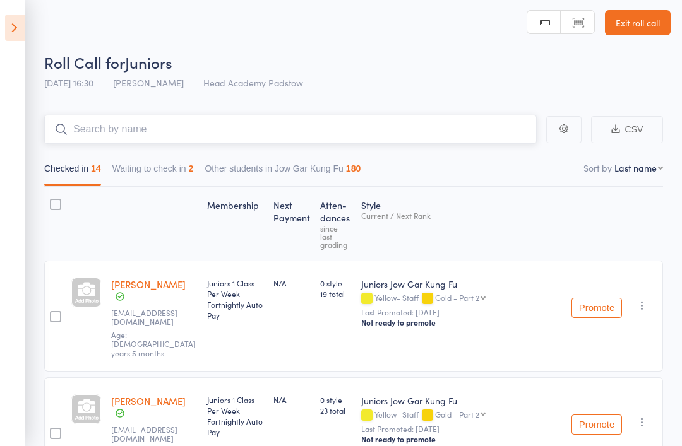
scroll to position [0, 0]
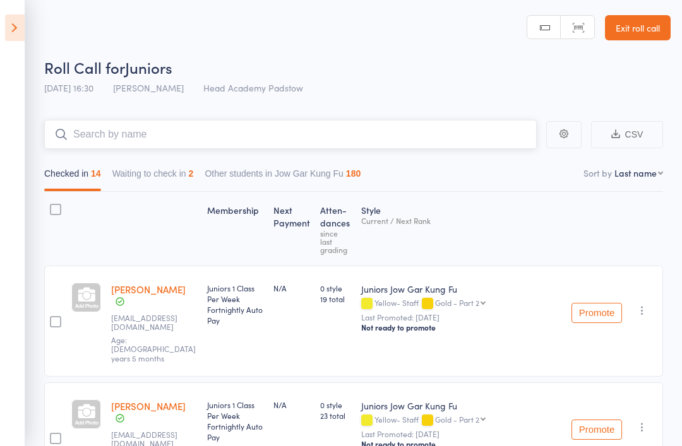
click at [68, 127] on input "search" at bounding box center [290, 134] width 492 height 29
click at [187, 157] on div "Checked in 14 Waiting to check in 2 Other students in Jow Gar Kung Fu 180" at bounding box center [353, 170] width 618 height 43
click at [155, 163] on button "Waiting to check in 2" at bounding box center [152, 176] width 81 height 29
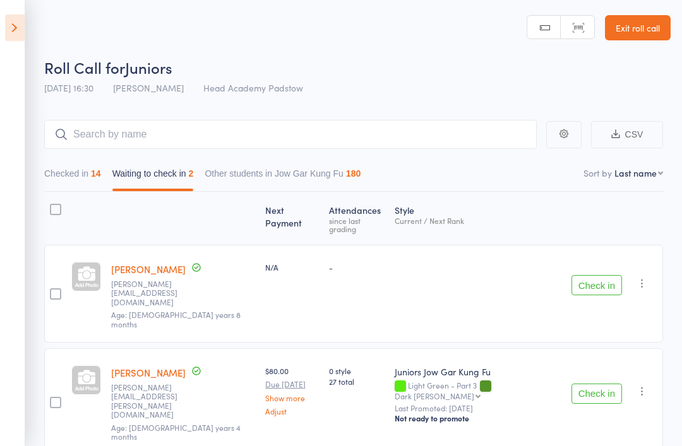
scroll to position [9, 0]
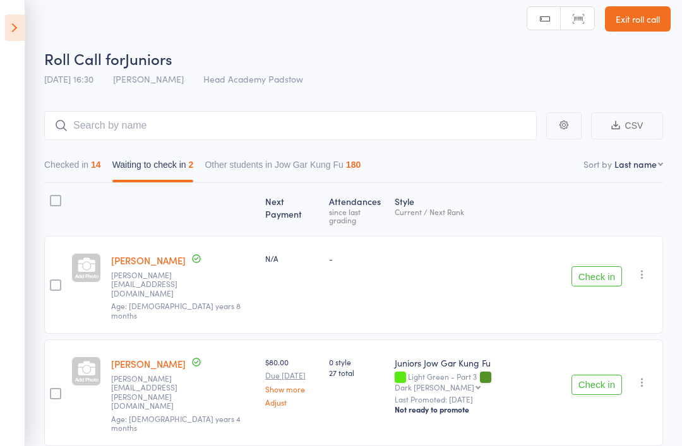
click at [611, 266] on button "Check in" at bounding box center [596, 276] width 50 height 20
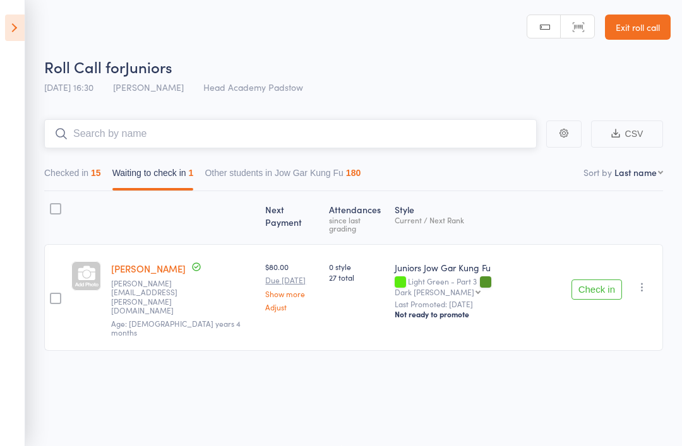
click at [81, 133] on input "search" at bounding box center [290, 133] width 492 height 29
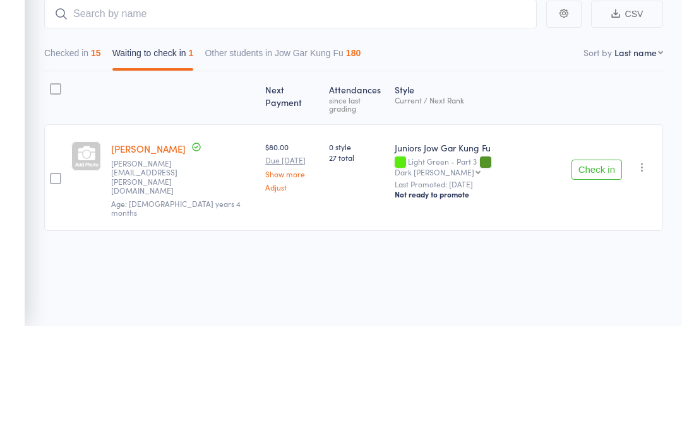
click at [591, 280] on button "Check in" at bounding box center [596, 290] width 50 height 20
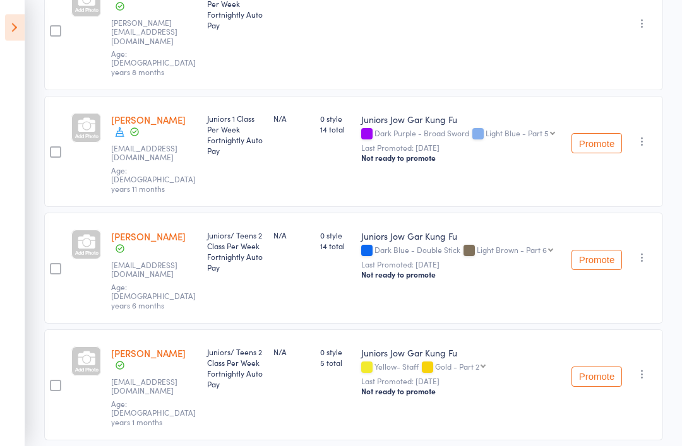
scroll to position [1013, 0]
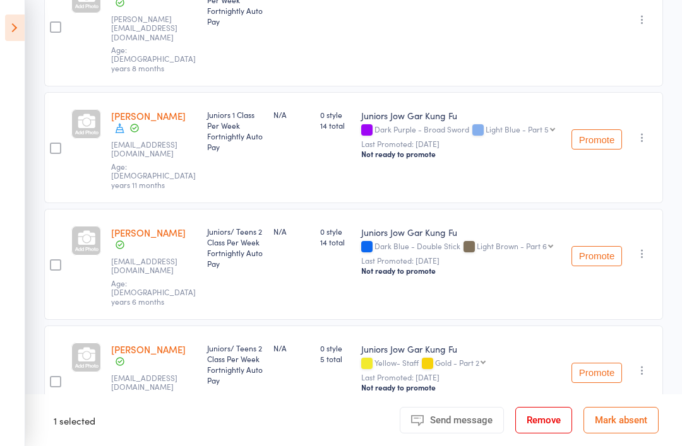
click at [548, 434] on button "Remove" at bounding box center [543, 420] width 57 height 27
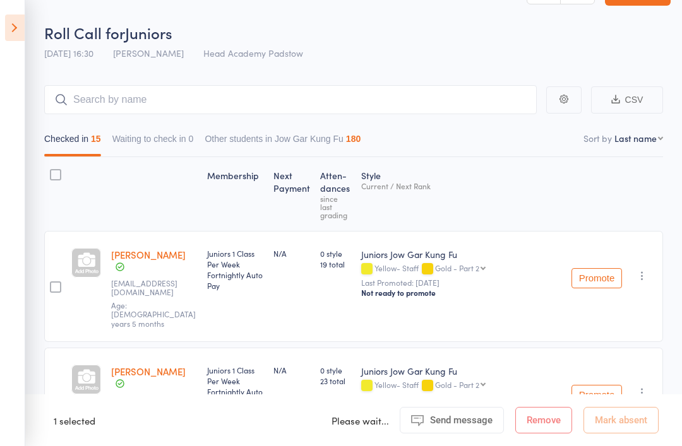
scroll to position [0, 0]
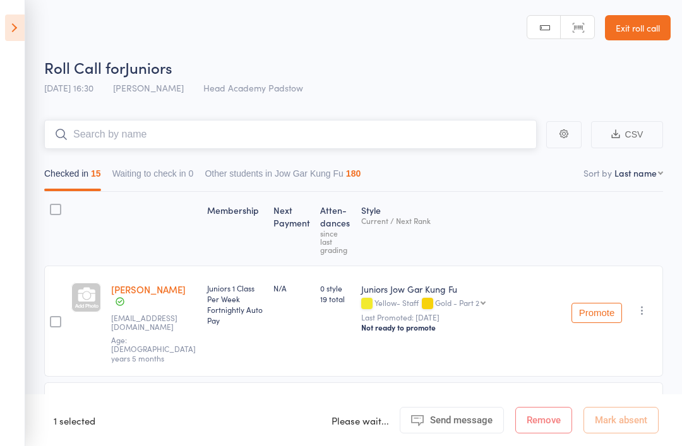
click at [98, 144] on input "search" at bounding box center [290, 134] width 492 height 29
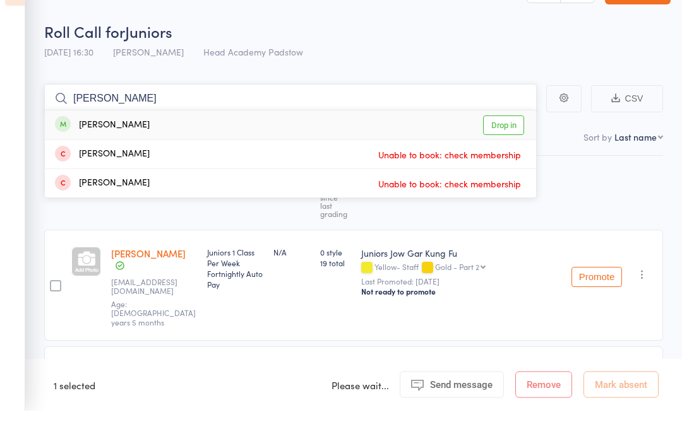
type input "Duncan"
click at [110, 146] on div "Duncan Croft Drop in" at bounding box center [290, 160] width 491 height 29
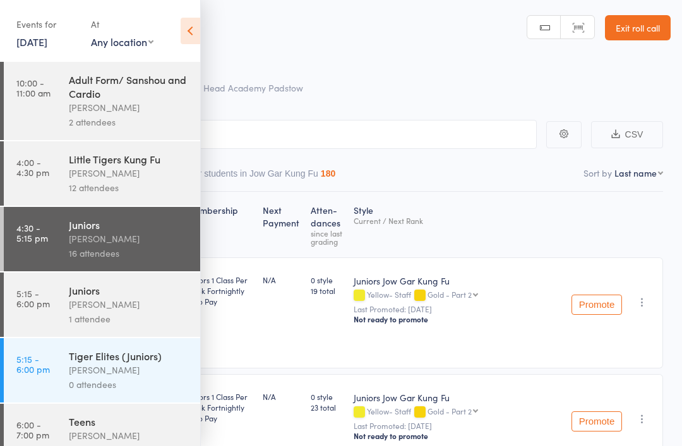
click at [186, 33] on icon at bounding box center [190, 31] width 20 height 27
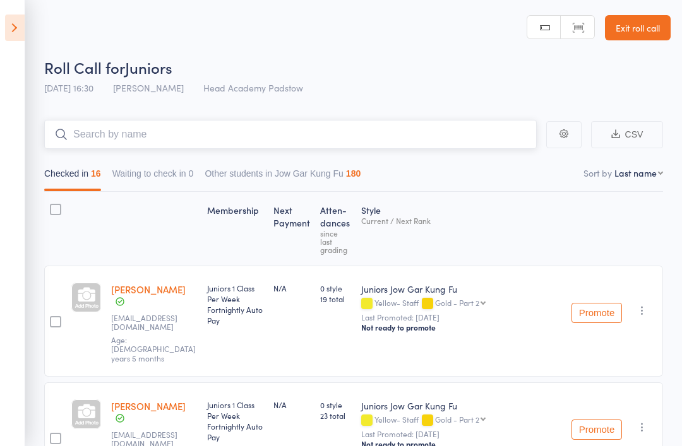
click at [218, 131] on input "search" at bounding box center [290, 134] width 492 height 29
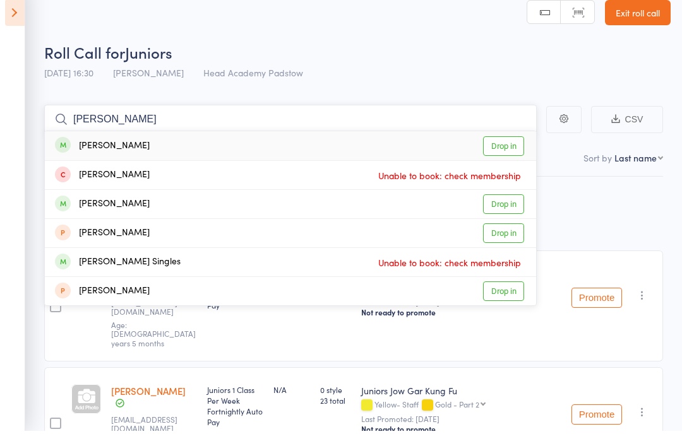
type input "[PERSON_NAME]"
click at [66, 152] on span at bounding box center [63, 160] width 16 height 16
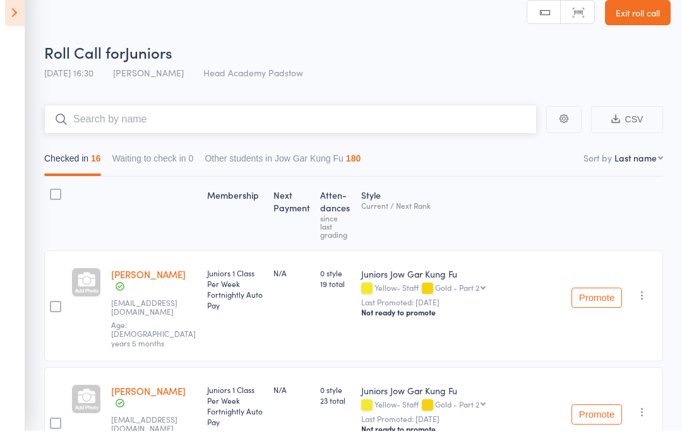
scroll to position [15, 0]
click at [90, 115] on input "search" at bounding box center [290, 119] width 492 height 29
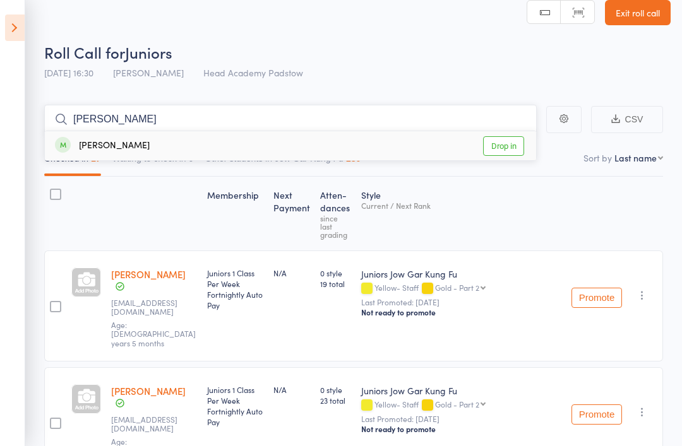
type input "[PERSON_NAME]"
click at [112, 143] on div "[PERSON_NAME]" at bounding box center [102, 146] width 95 height 15
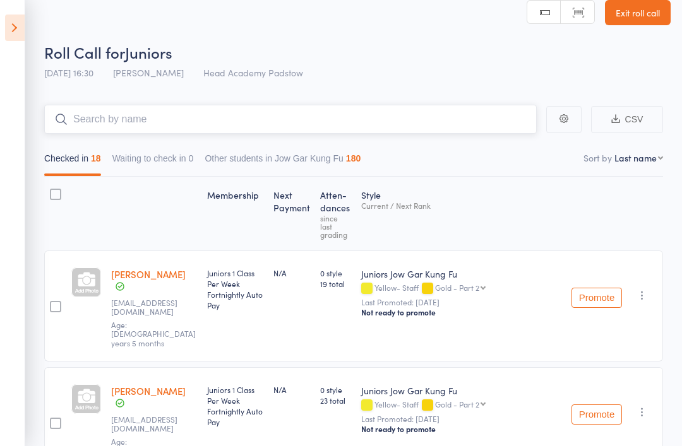
click at [257, 128] on input "search" at bounding box center [290, 119] width 492 height 29
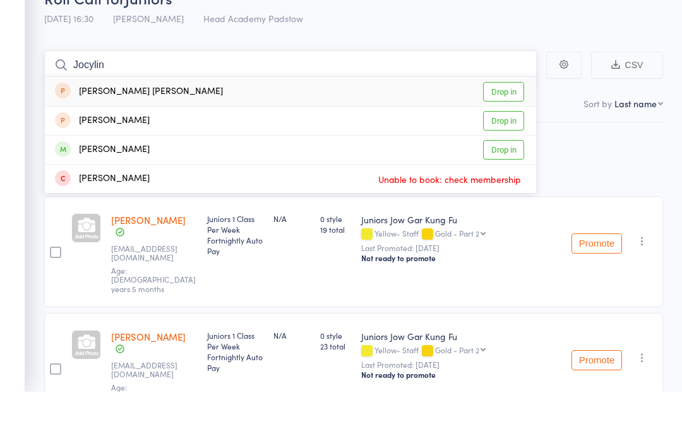
type input "Jocylin"
click at [99, 197] on div "[PERSON_NAME]" at bounding box center [102, 204] width 95 height 15
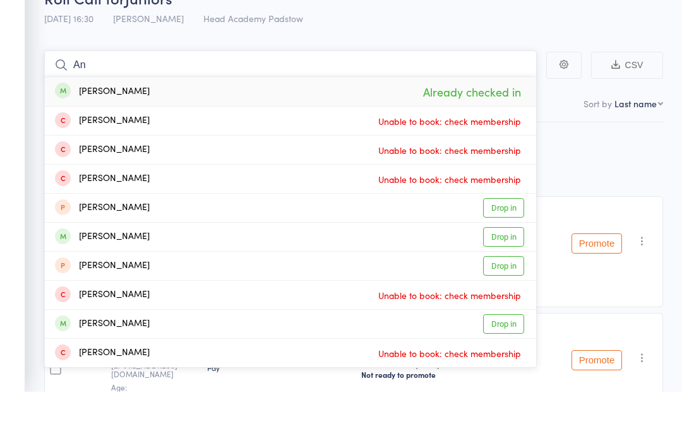
type input "A"
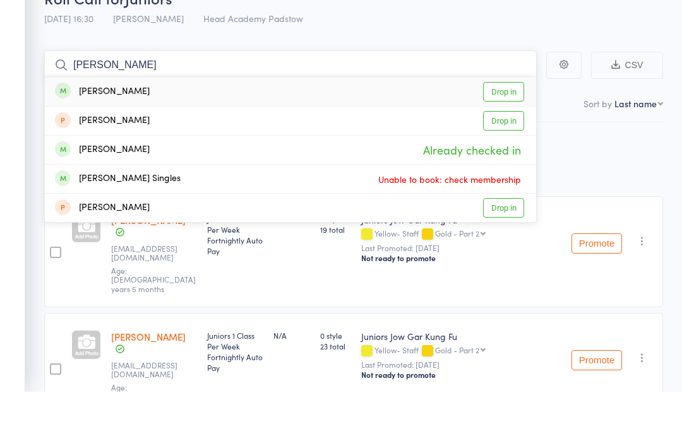
type input "[PERSON_NAME]"
click at [78, 139] on div "[PERSON_NAME]" at bounding box center [102, 146] width 95 height 15
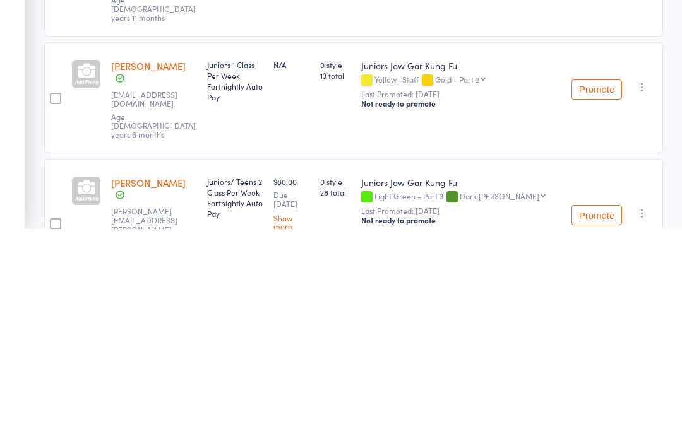
scroll to position [1550, 0]
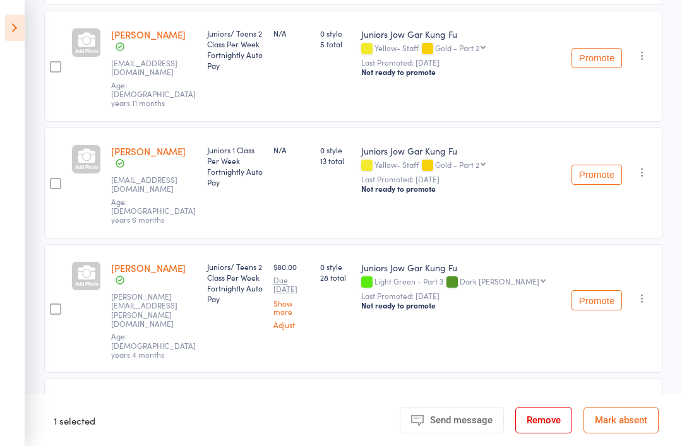
click at [538, 434] on button "Remove" at bounding box center [543, 420] width 57 height 27
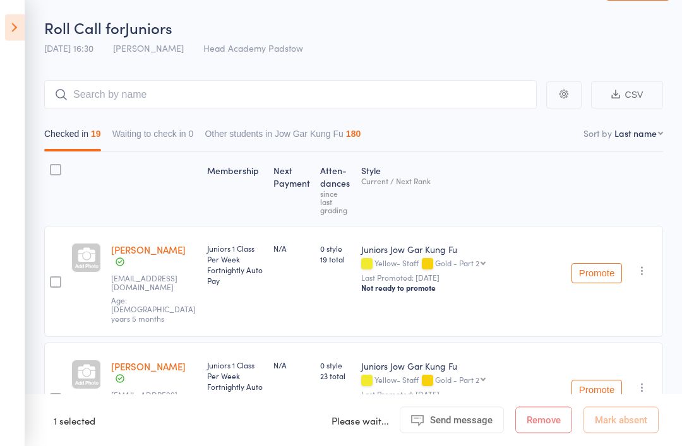
scroll to position [0, 0]
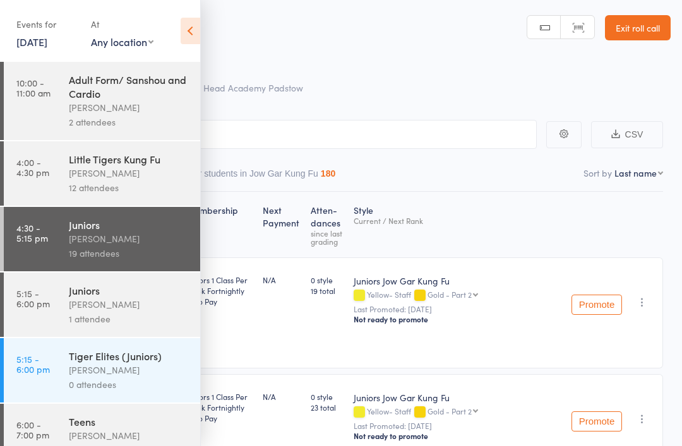
click at [194, 35] on icon at bounding box center [190, 31] width 20 height 27
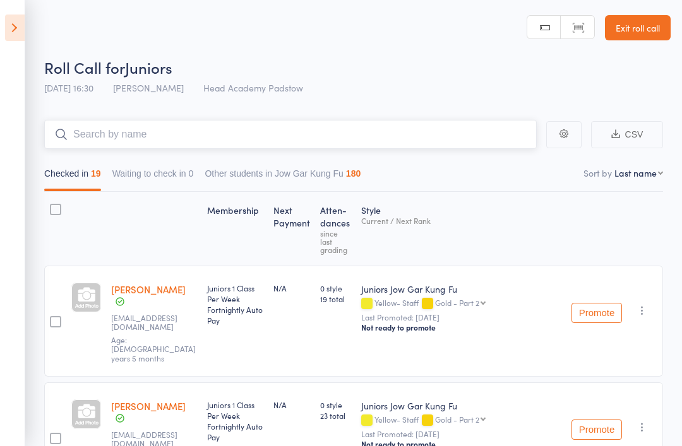
click at [235, 133] on input "search" at bounding box center [290, 134] width 492 height 29
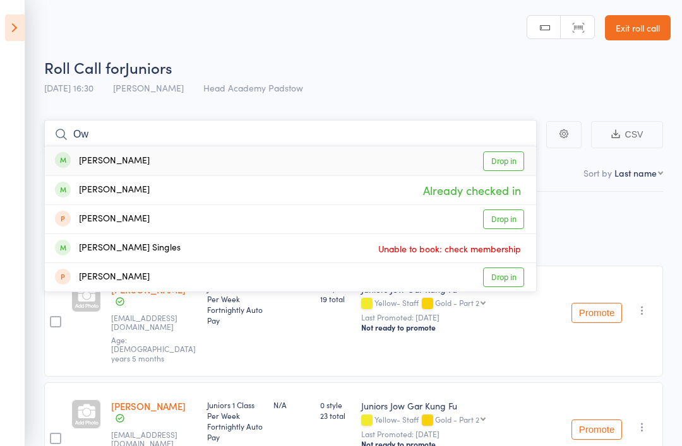
type input "O"
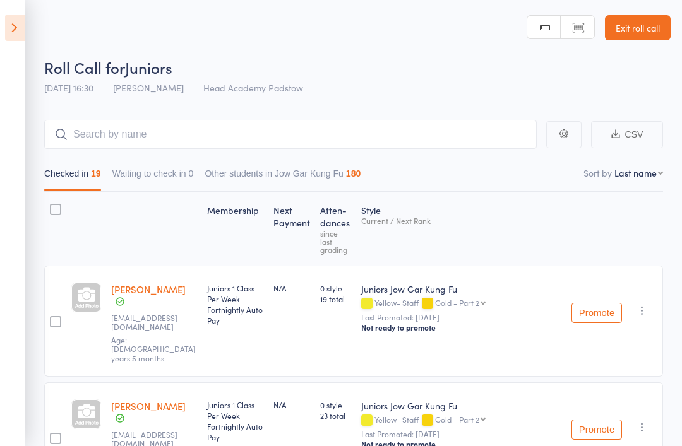
click at [44, 66] on span "Roll Call for" at bounding box center [84, 67] width 81 height 21
click at [115, 136] on input "search" at bounding box center [290, 134] width 492 height 29
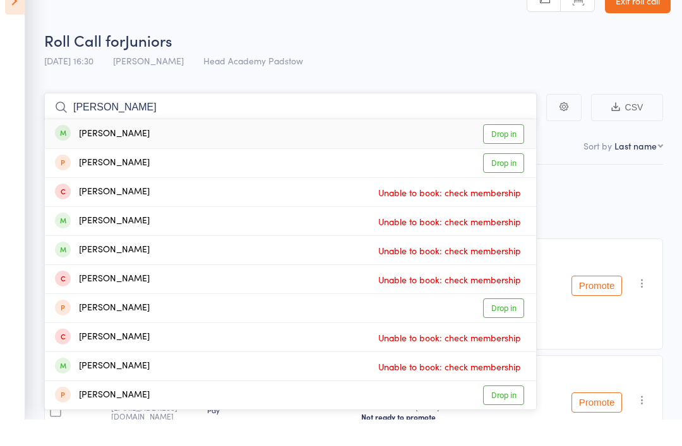
type input "[PERSON_NAME]"
click at [88, 154] on div "[PERSON_NAME]" at bounding box center [102, 161] width 95 height 15
